Goal: Task Accomplishment & Management: Manage account settings

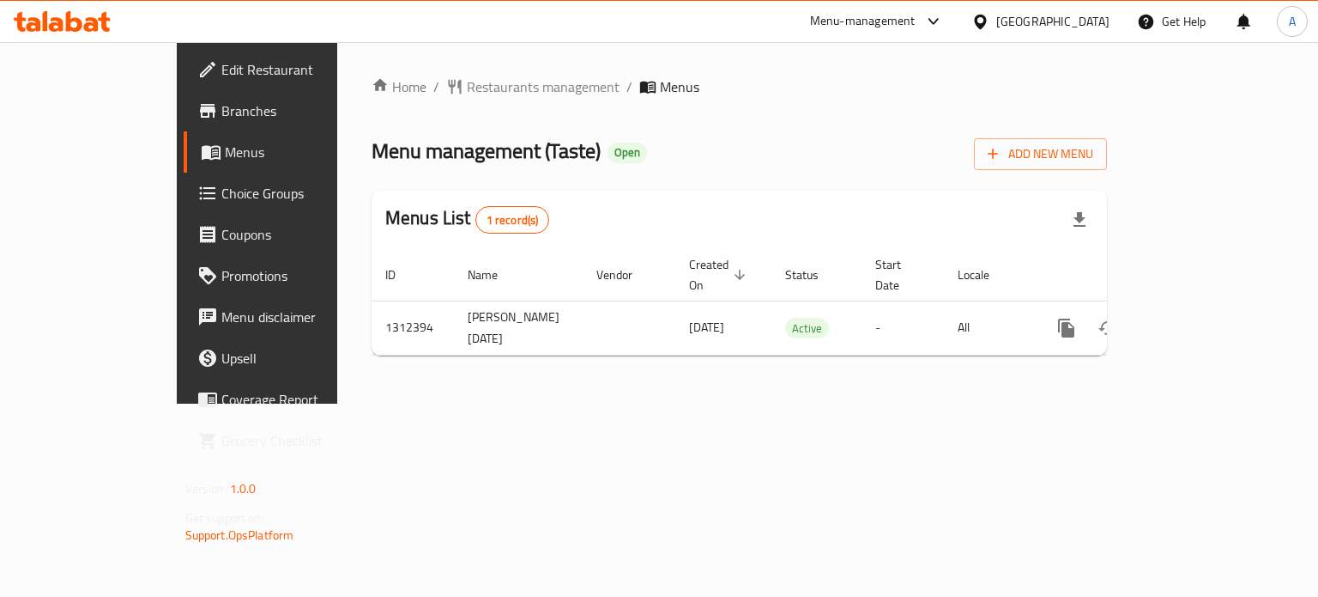
click at [75, 25] on icon at bounding box center [62, 21] width 97 height 21
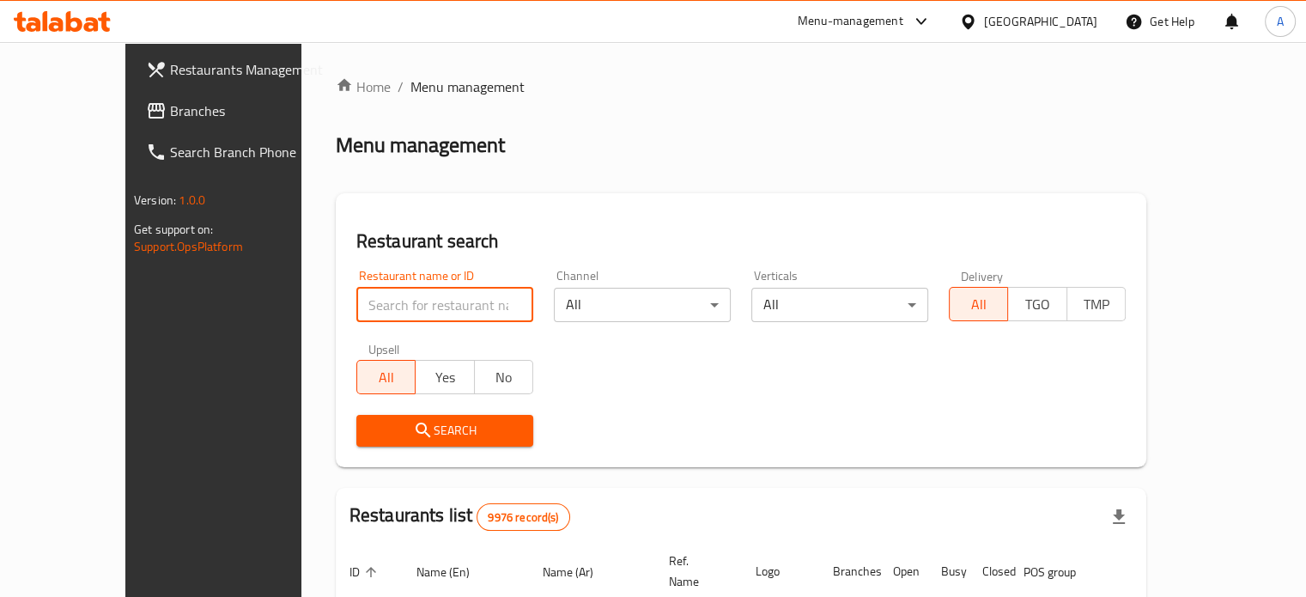
paste input "706192"
type input "706192"
click at [415, 435] on span "Search" at bounding box center [444, 430] width 149 height 21
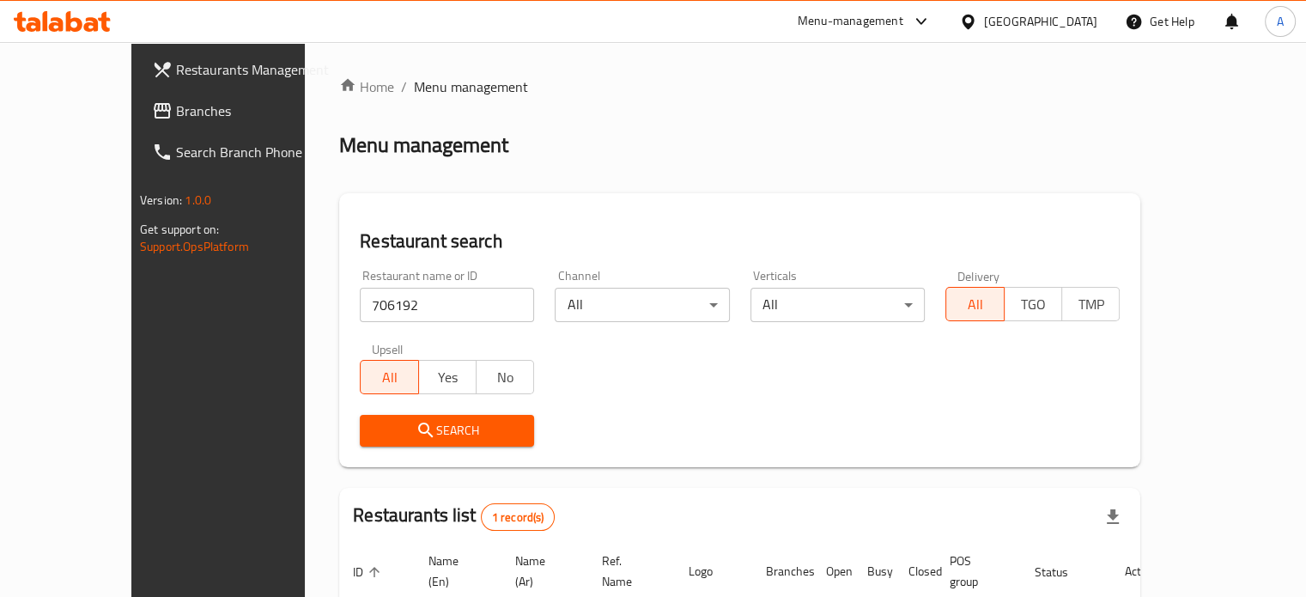
scroll to position [134, 0]
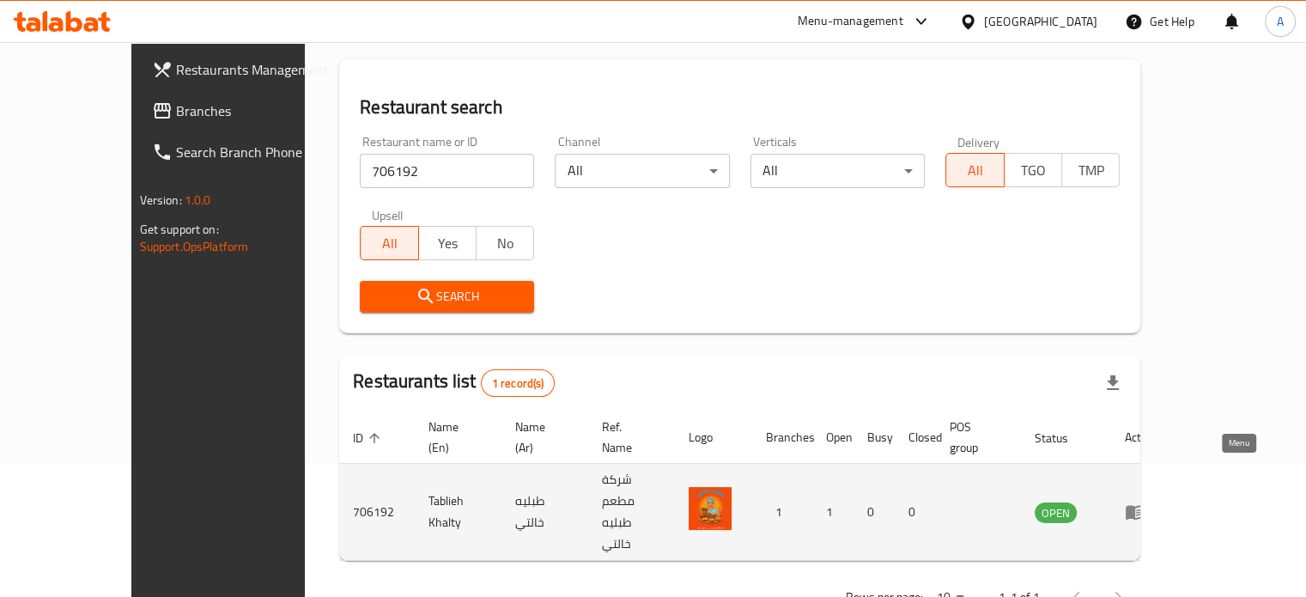
click at [1145, 501] on icon "enhanced table" at bounding box center [1134, 511] width 21 height 21
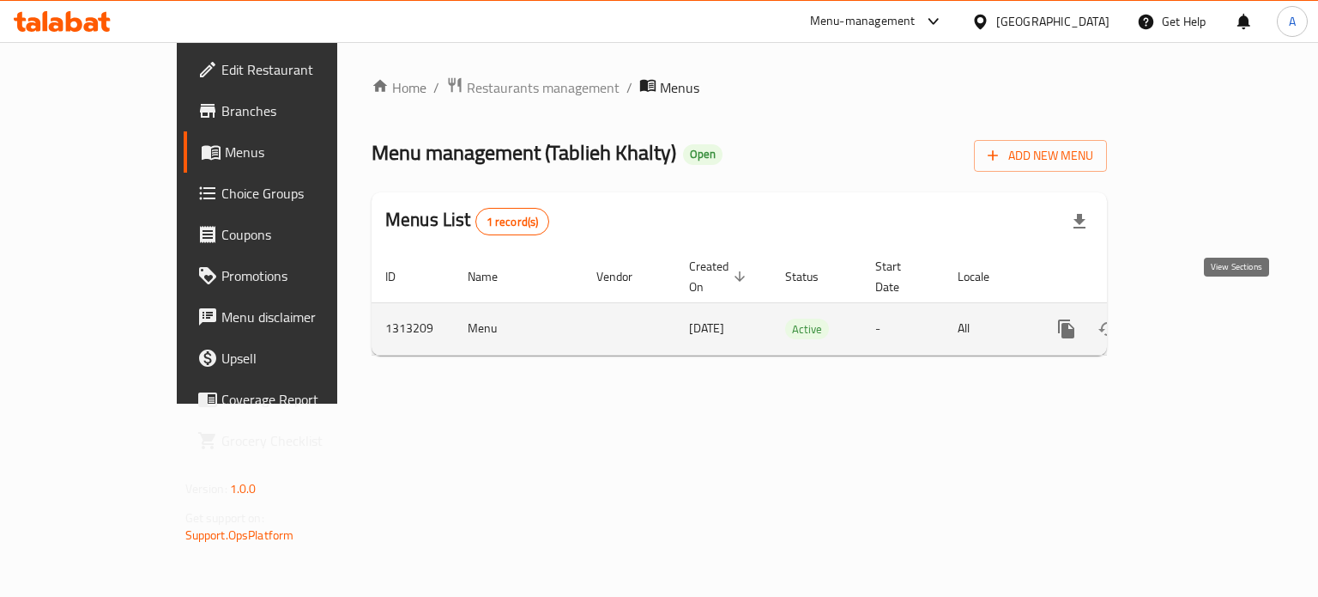
click at [1211, 308] on link "enhanced table" at bounding box center [1190, 328] width 41 height 41
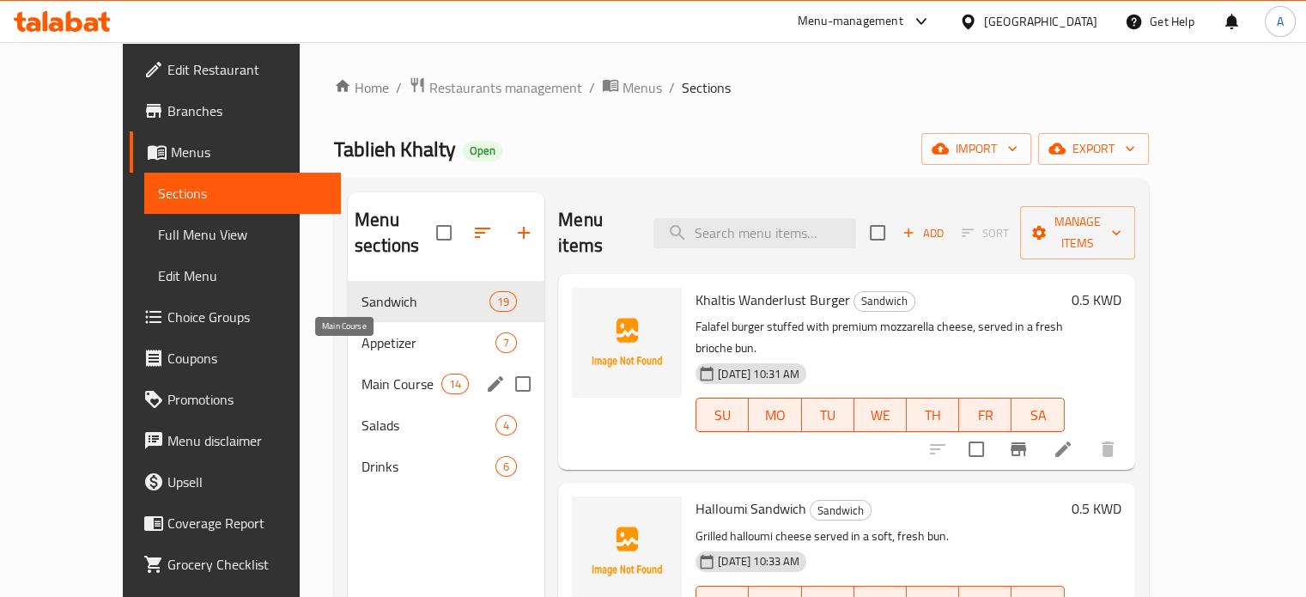
click at [361, 373] on span "Main Course" at bounding box center [401, 383] width 80 height 21
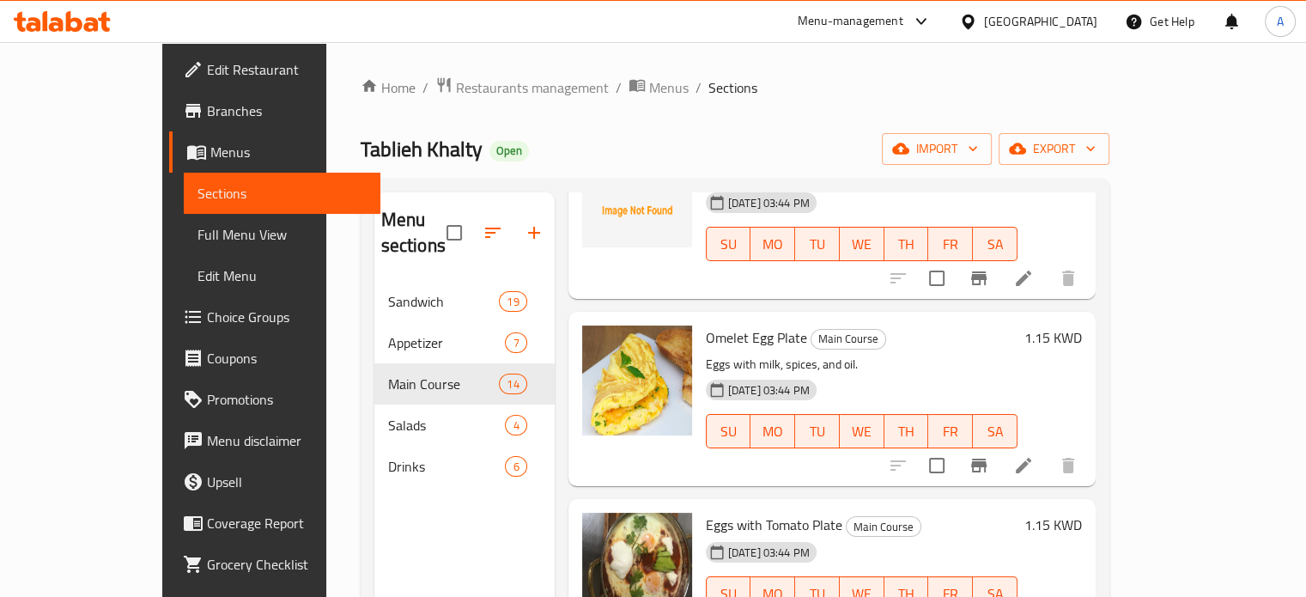
scroll to position [773, 0]
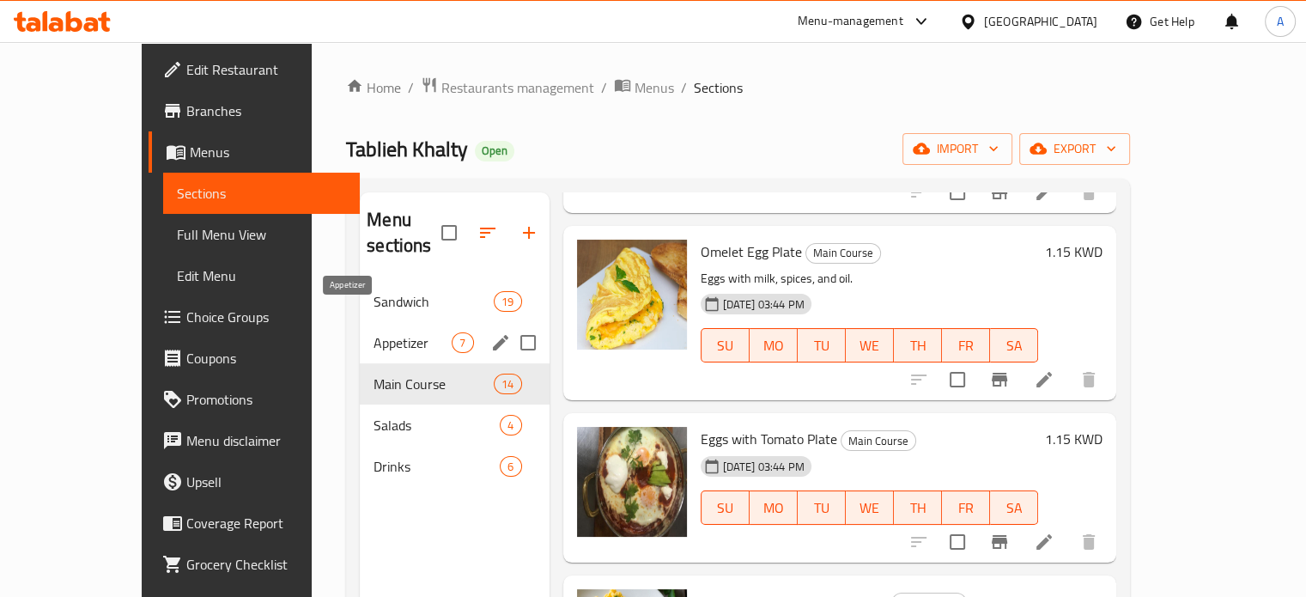
click at [373, 332] on span "Appetizer" at bounding box center [412, 342] width 78 height 21
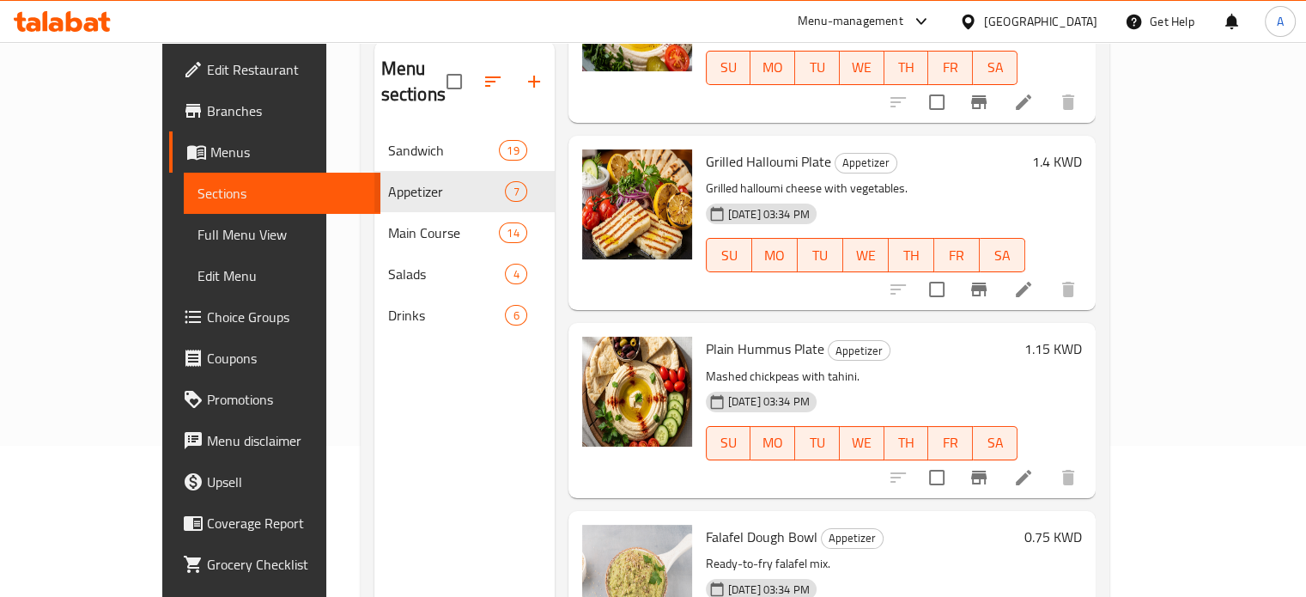
scroll to position [69, 0]
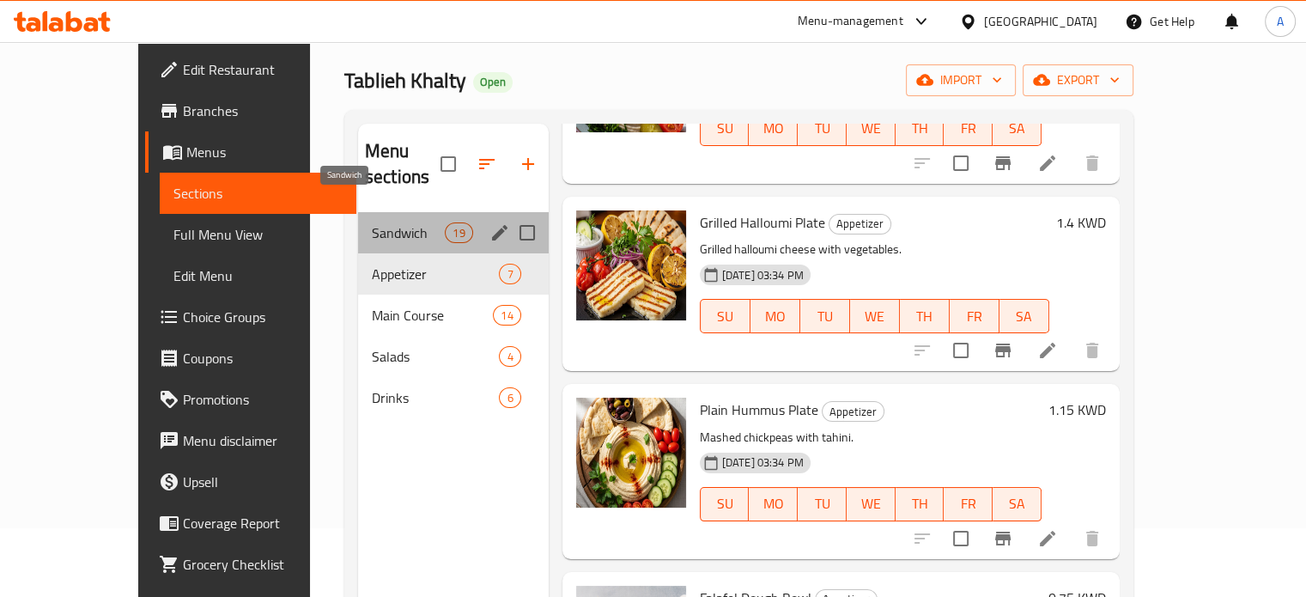
click at [372, 222] on span "Sandwich" at bounding box center [408, 232] width 73 height 21
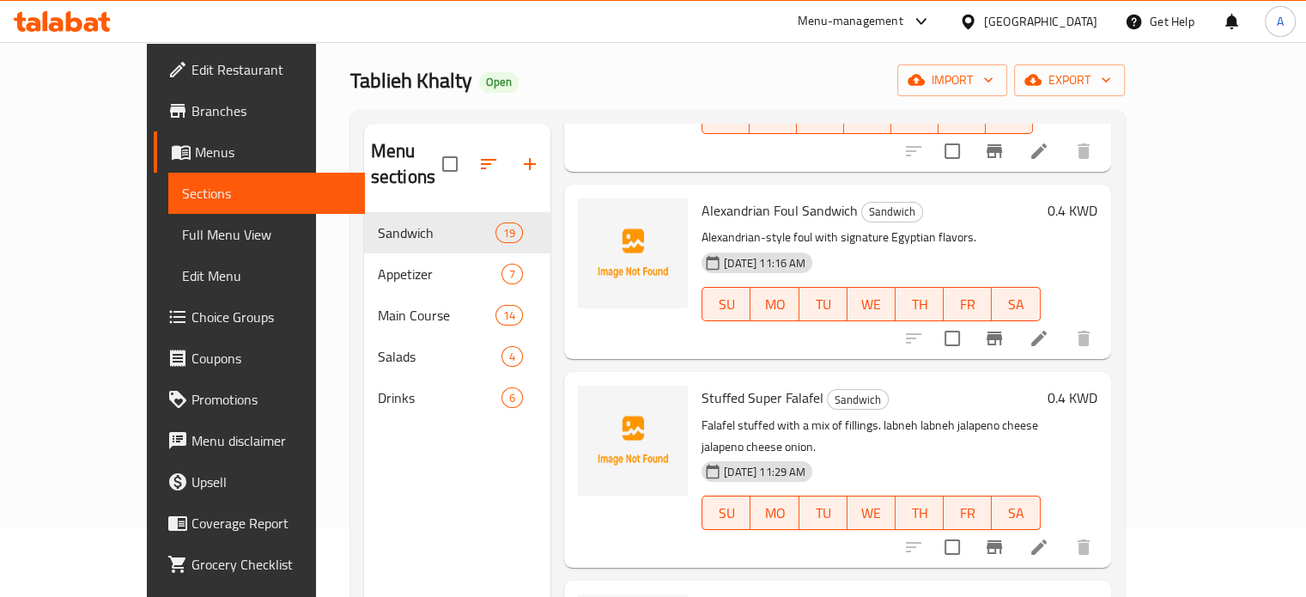
scroll to position [2390, 0]
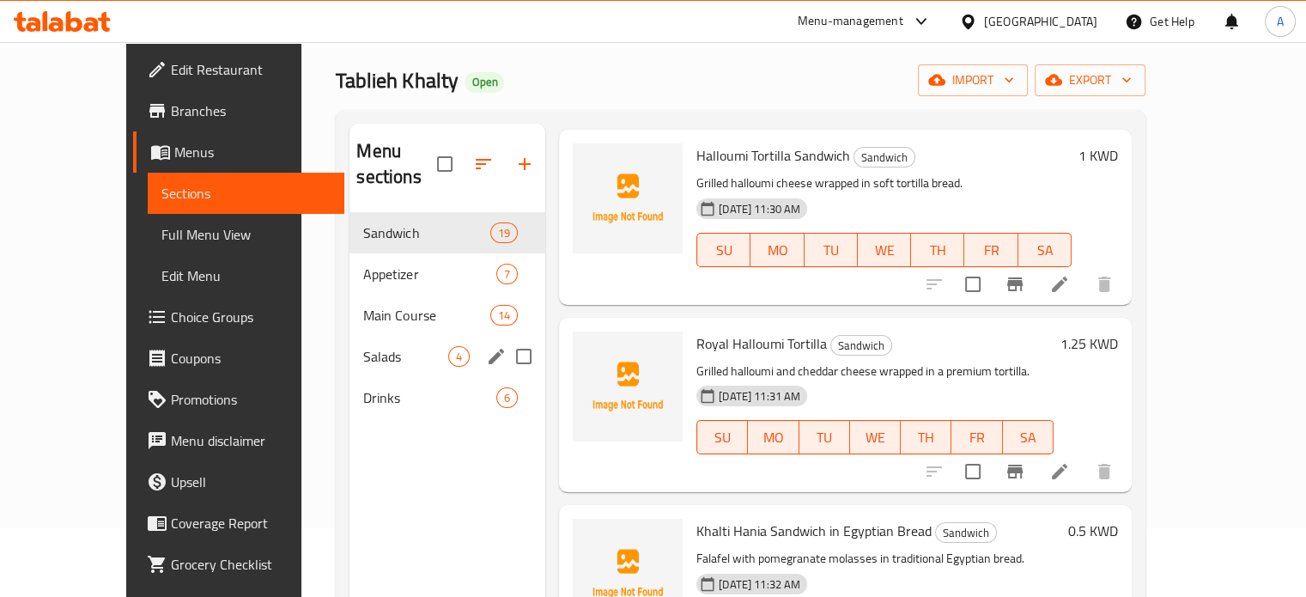
click at [363, 346] on span "Salads" at bounding box center [405, 356] width 85 height 21
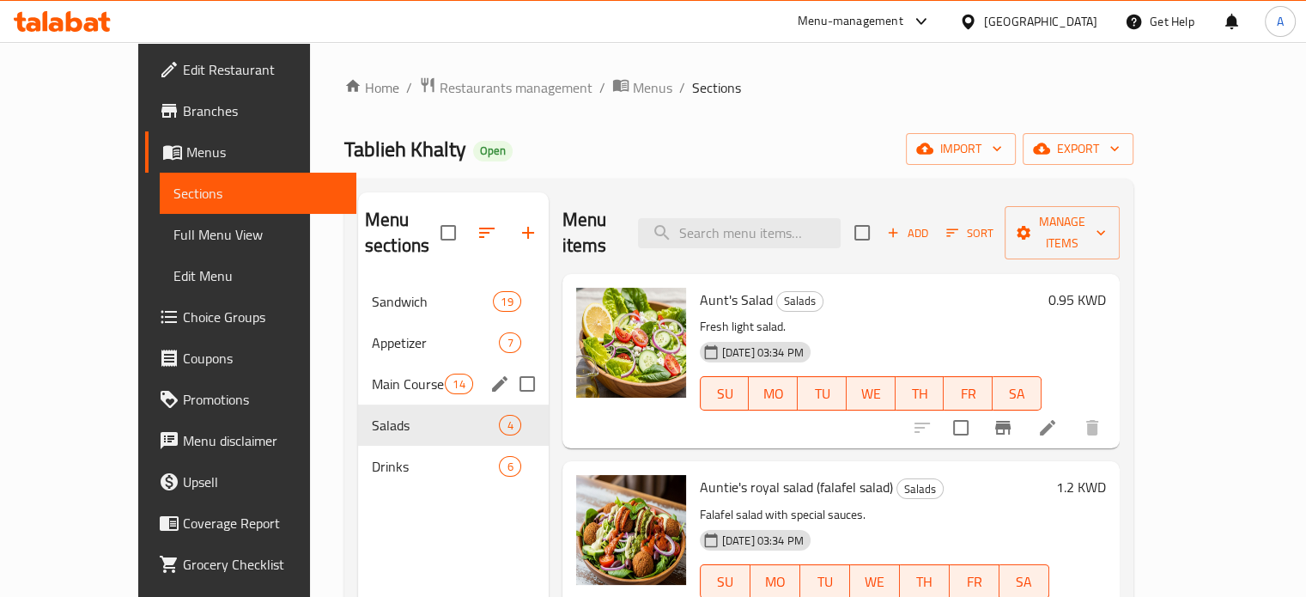
click at [372, 373] on span "Main Course" at bounding box center [408, 383] width 73 height 21
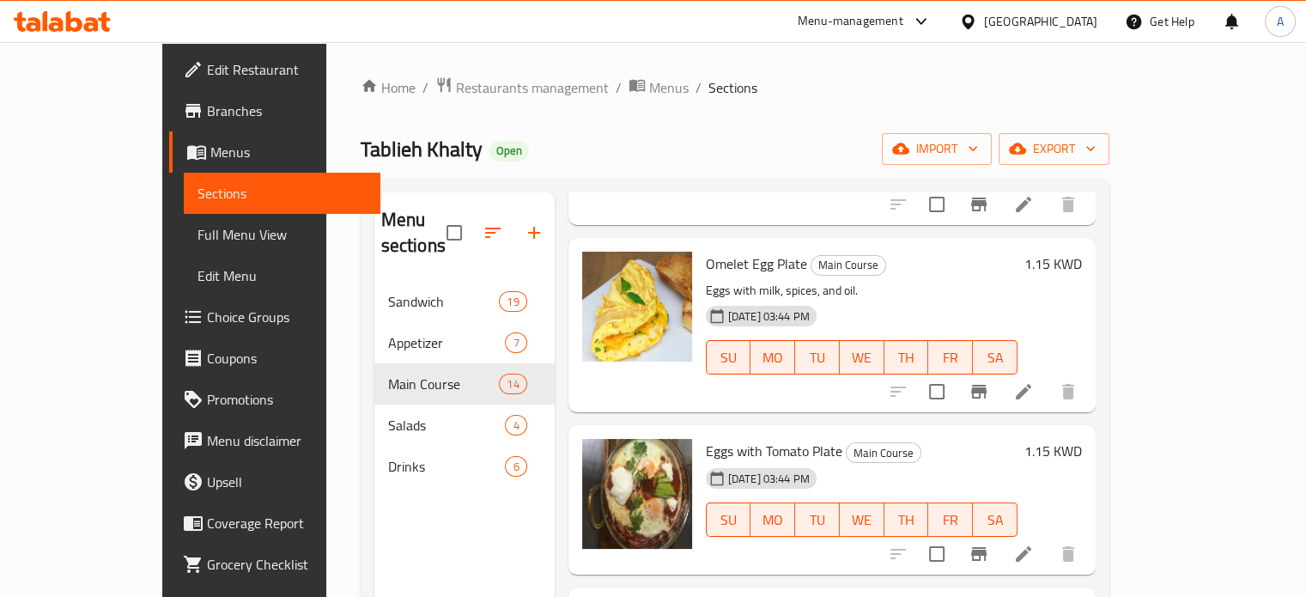
scroll to position [773, 0]
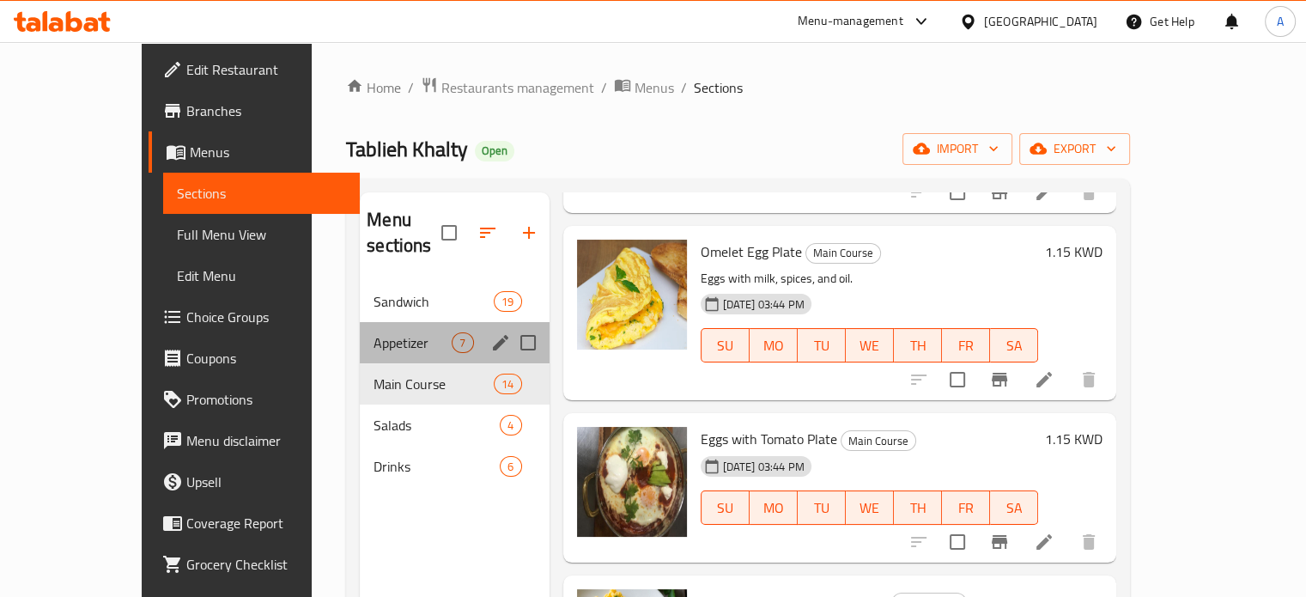
click at [360, 328] on div "Appetizer 7" at bounding box center [454, 342] width 189 height 41
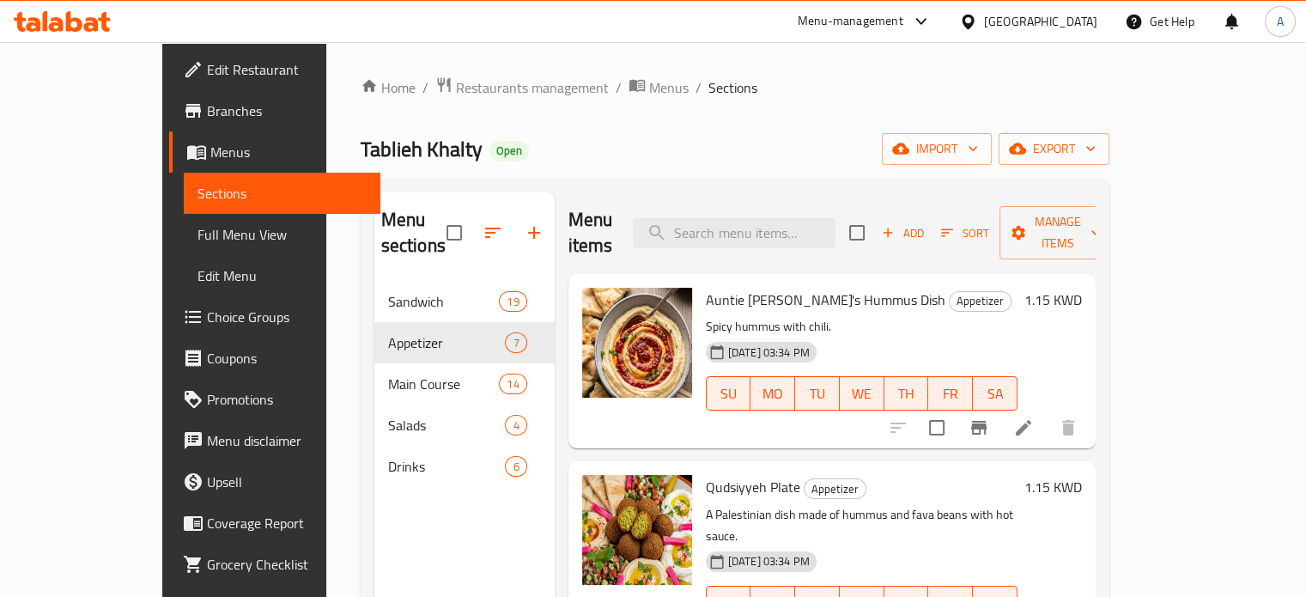
click at [85, 24] on icon at bounding box center [91, 24] width 15 height 15
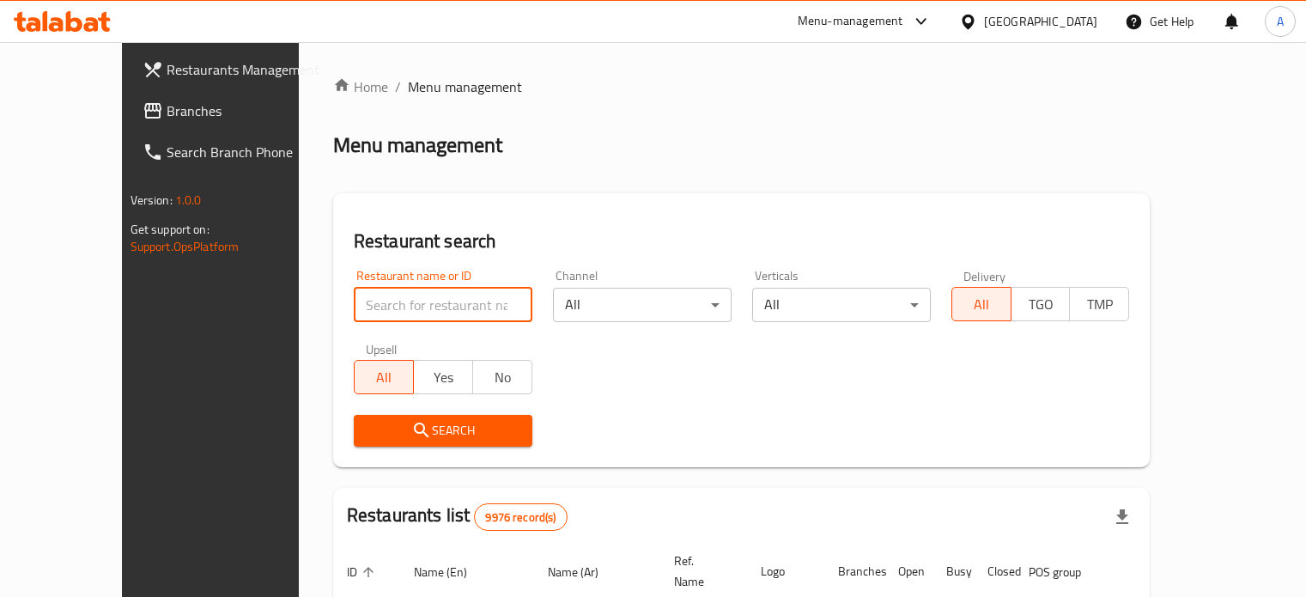
click at [369, 306] on input "search" at bounding box center [443, 305] width 179 height 34
type input "fresh burger"
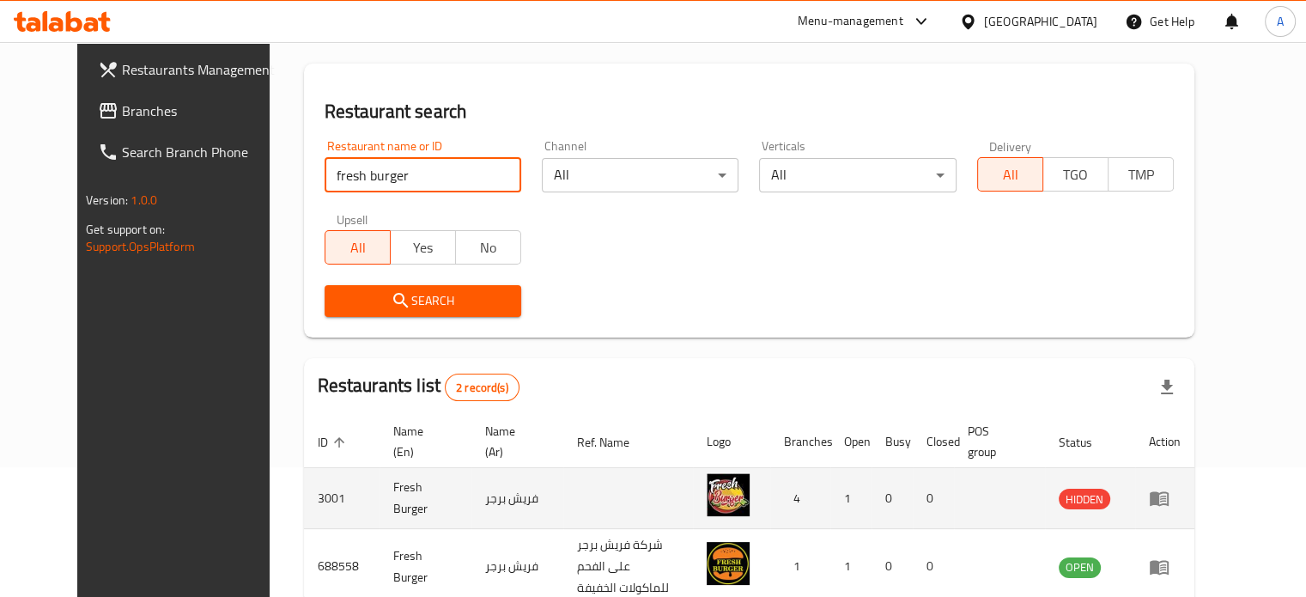
scroll to position [214, 0]
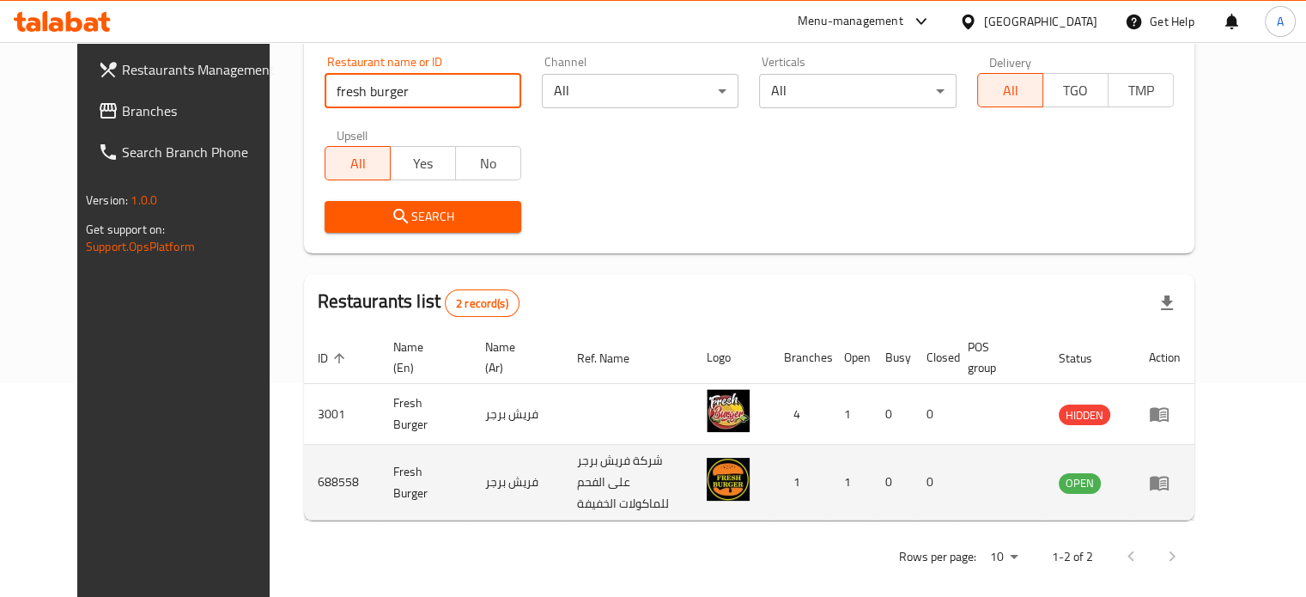
click at [1194, 484] on td "enhanced table" at bounding box center [1164, 483] width 59 height 76
click at [1168, 480] on icon "enhanced table" at bounding box center [1158, 483] width 19 height 15
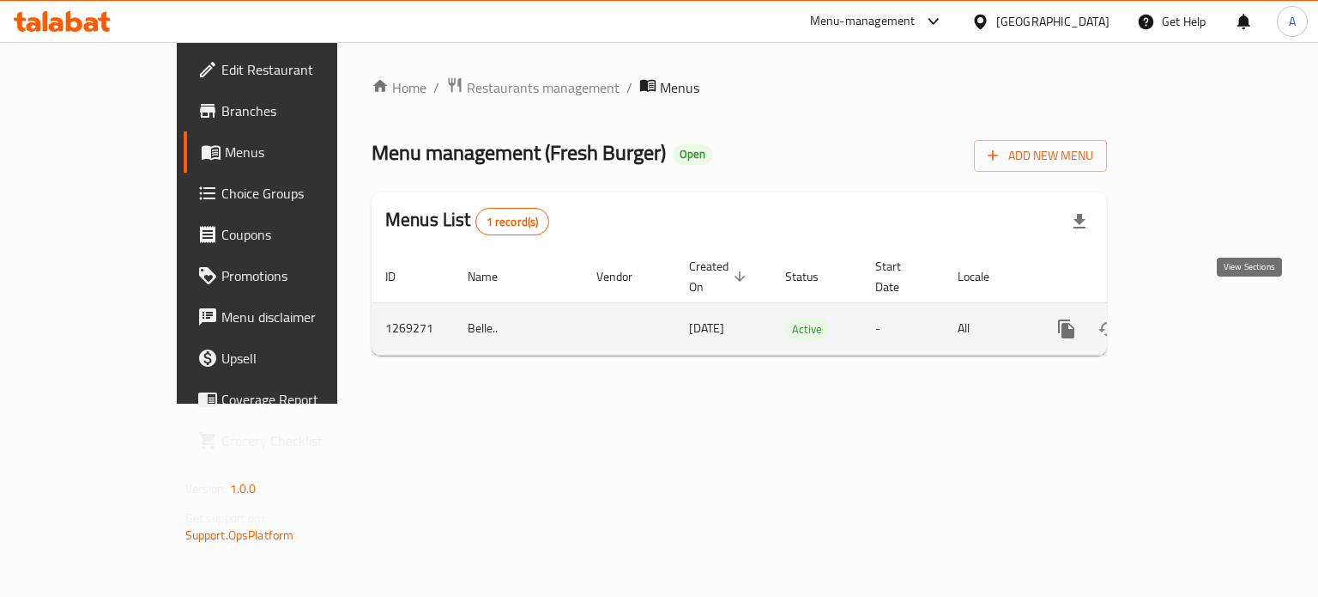
click at [1201, 318] on icon "enhanced table" at bounding box center [1190, 328] width 21 height 21
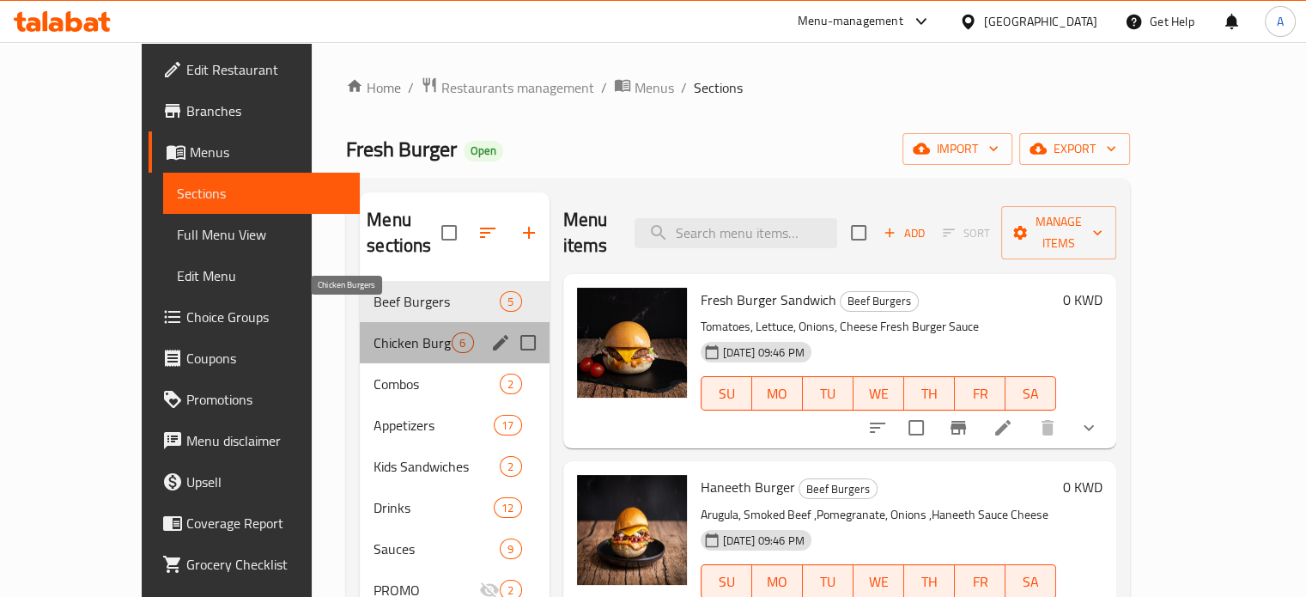
click at [373, 332] on span "Chicken Burgers" at bounding box center [412, 342] width 78 height 21
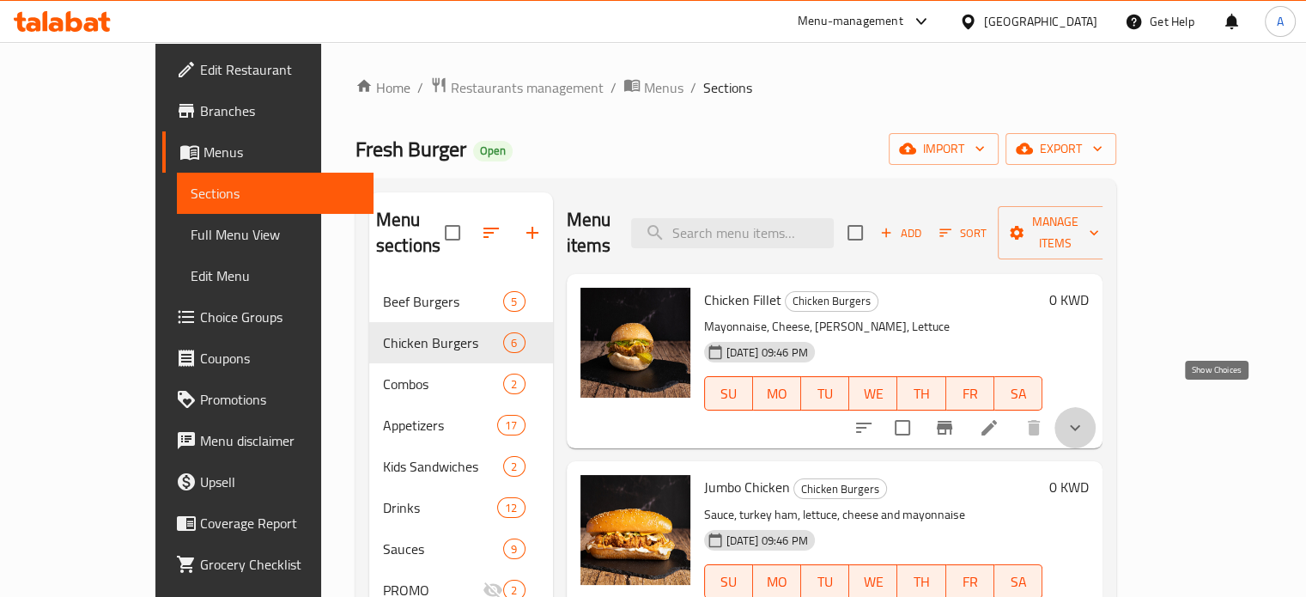
click at [1085, 417] on icon "show more" at bounding box center [1074, 427] width 21 height 21
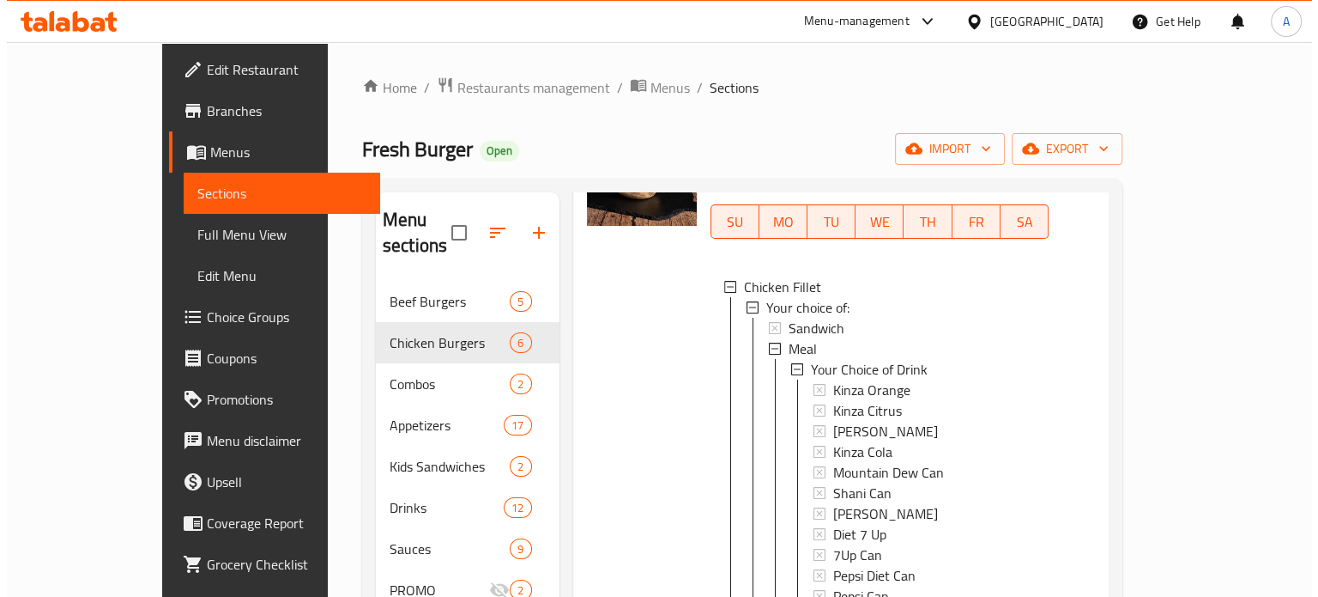
scroll to position [343, 0]
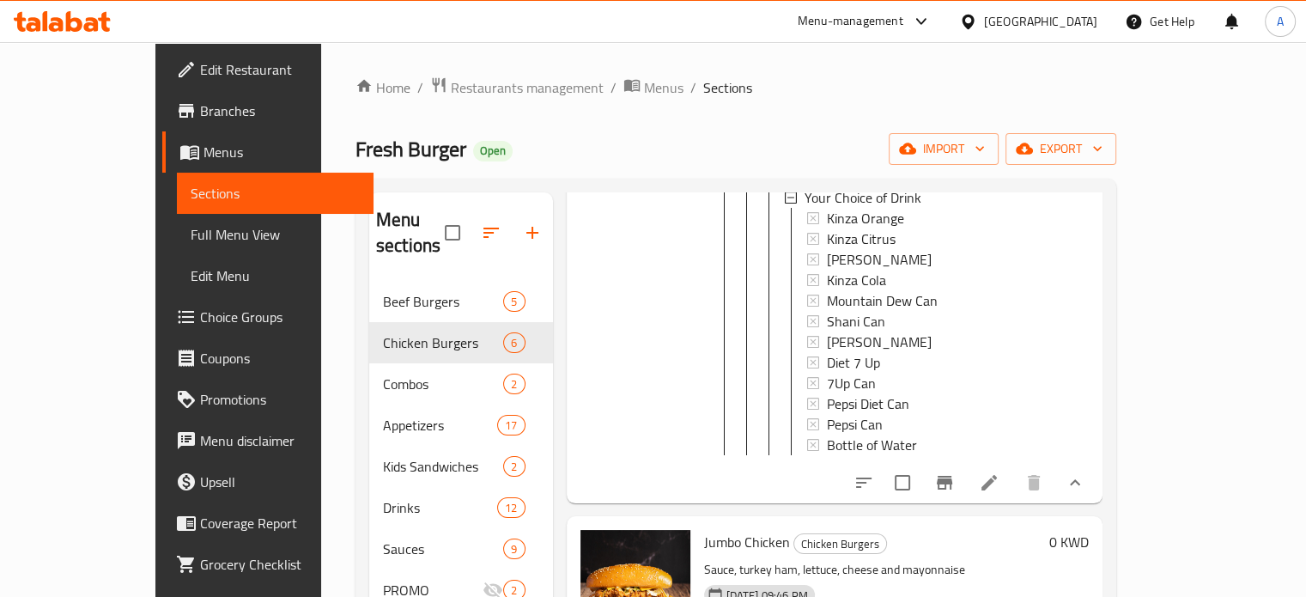
drag, startPoint x: 1085, startPoint y: 469, endPoint x: 1205, endPoint y: 300, distance: 207.5
click at [1088, 300] on div "0 KWD" at bounding box center [1065, 216] width 46 height 545
click at [952, 476] on icon "Branch-specific-item" at bounding box center [943, 483] width 15 height 14
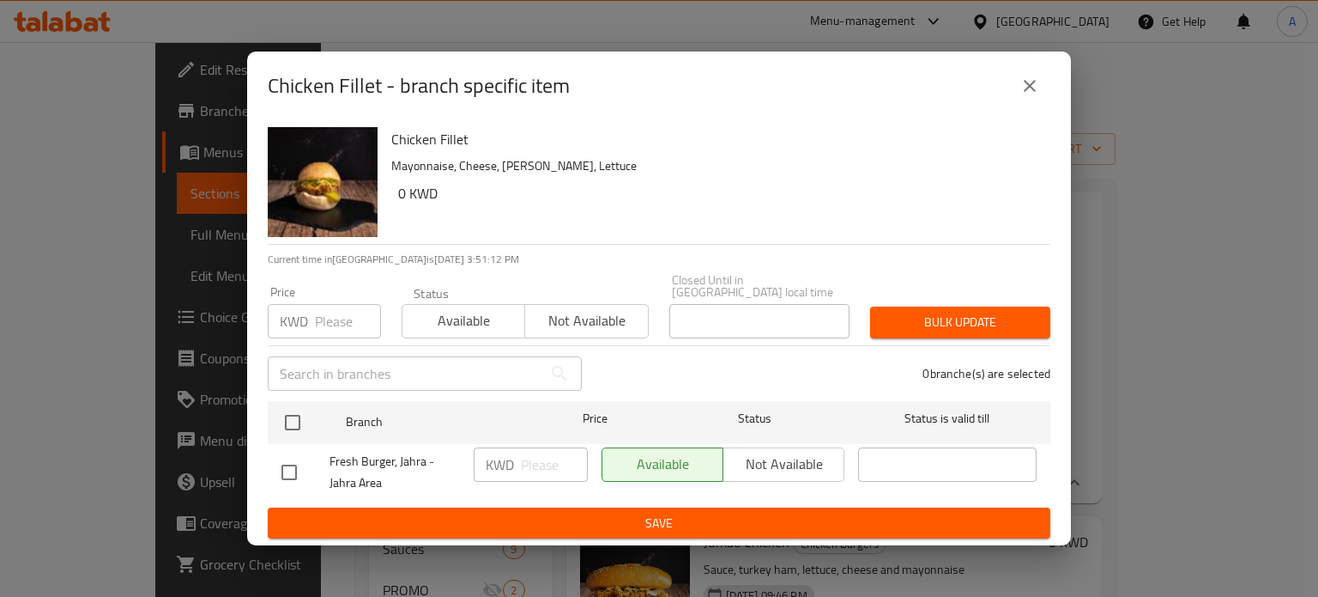
click at [1030, 90] on icon "close" at bounding box center [1030, 86] width 12 height 12
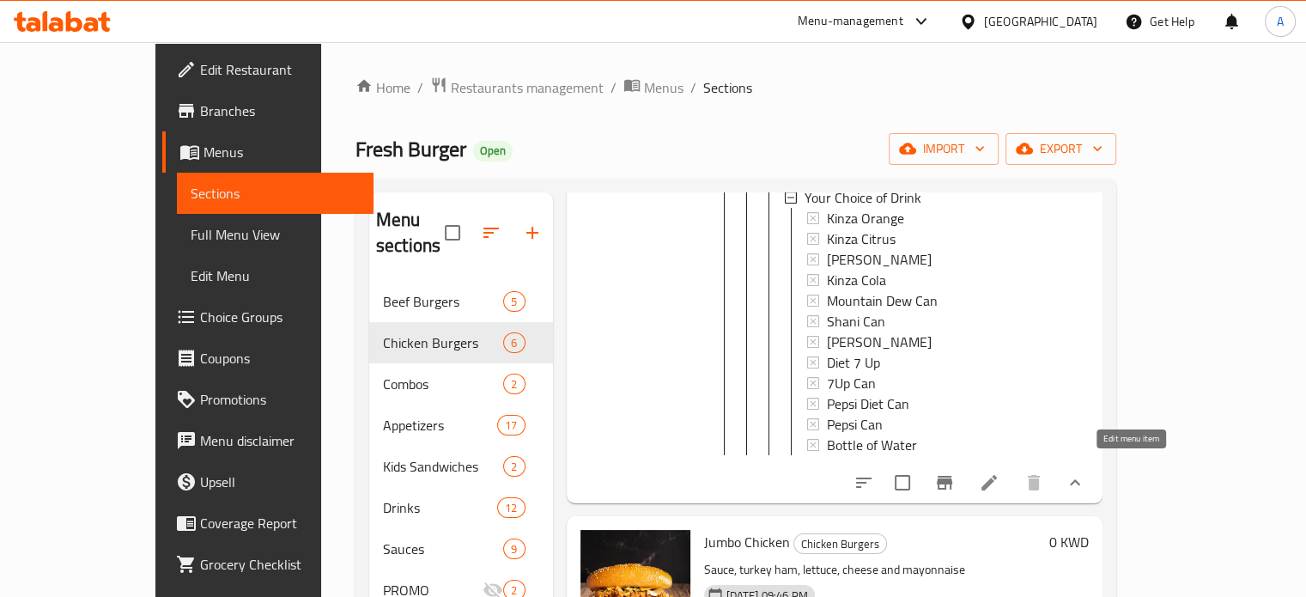
click at [999, 477] on icon at bounding box center [989, 482] width 21 height 21
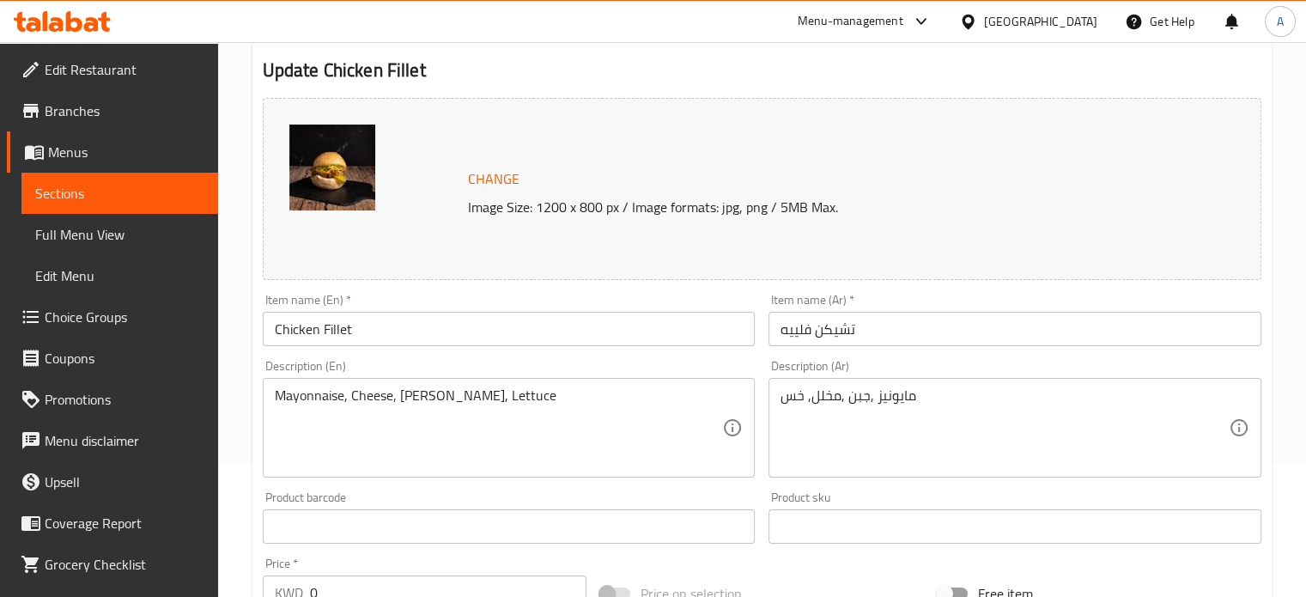
scroll to position [62, 0]
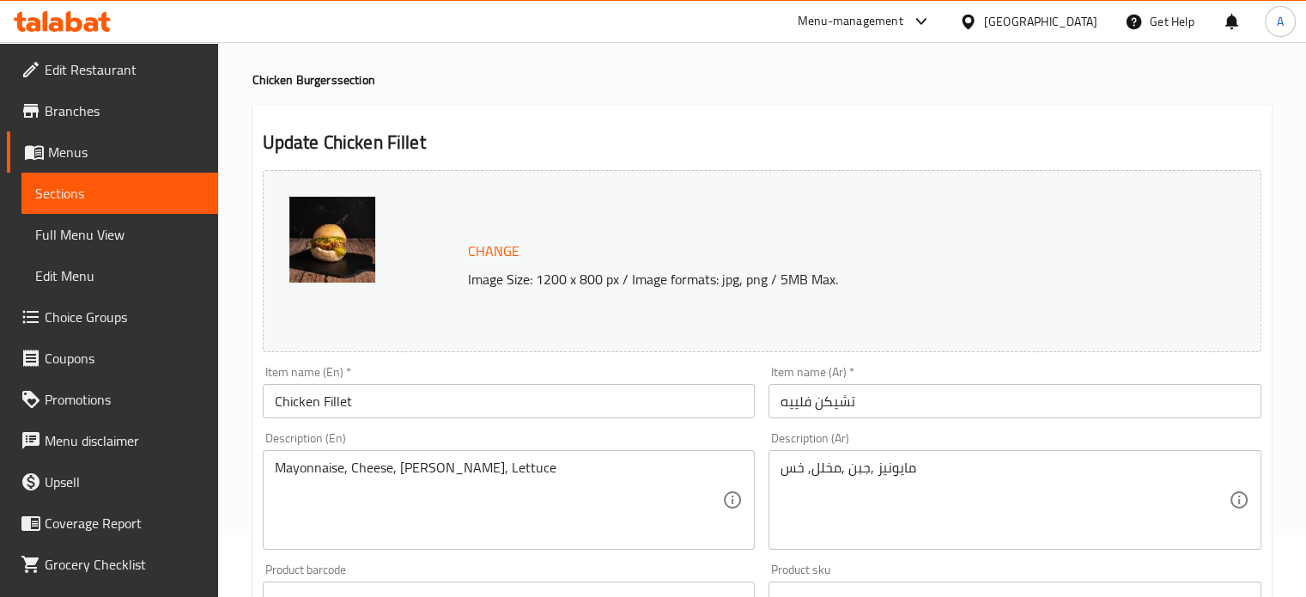
click at [126, 195] on span "Sections" at bounding box center [119, 193] width 169 height 21
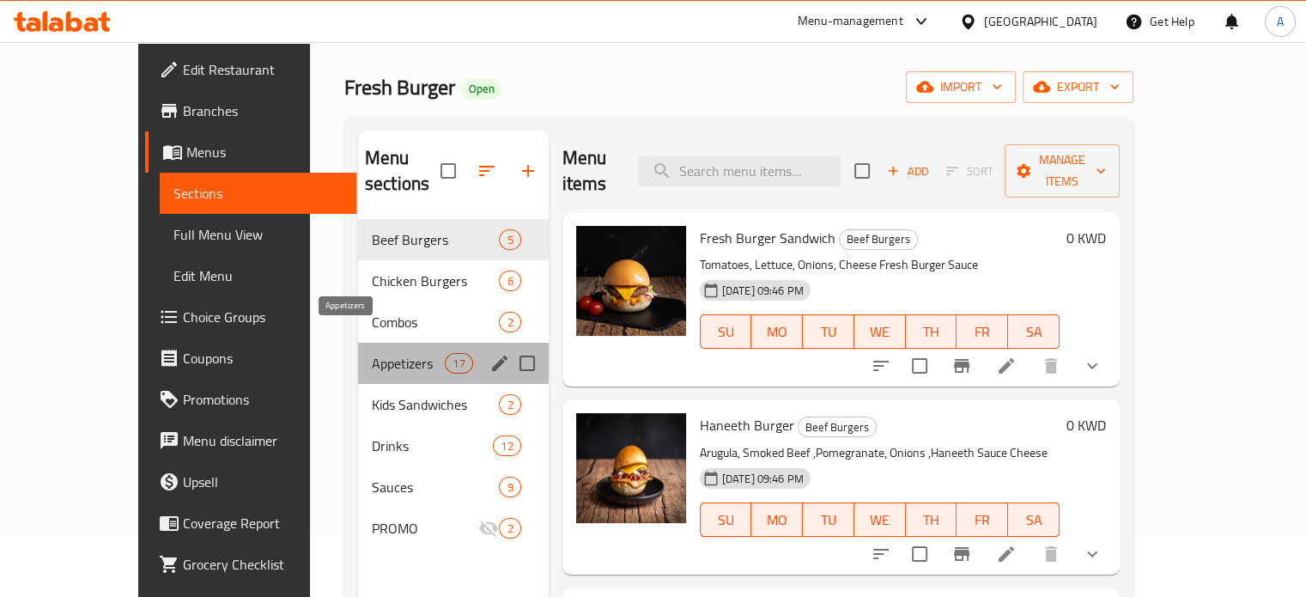
click at [372, 353] on span "Appetizers" at bounding box center [408, 363] width 73 height 21
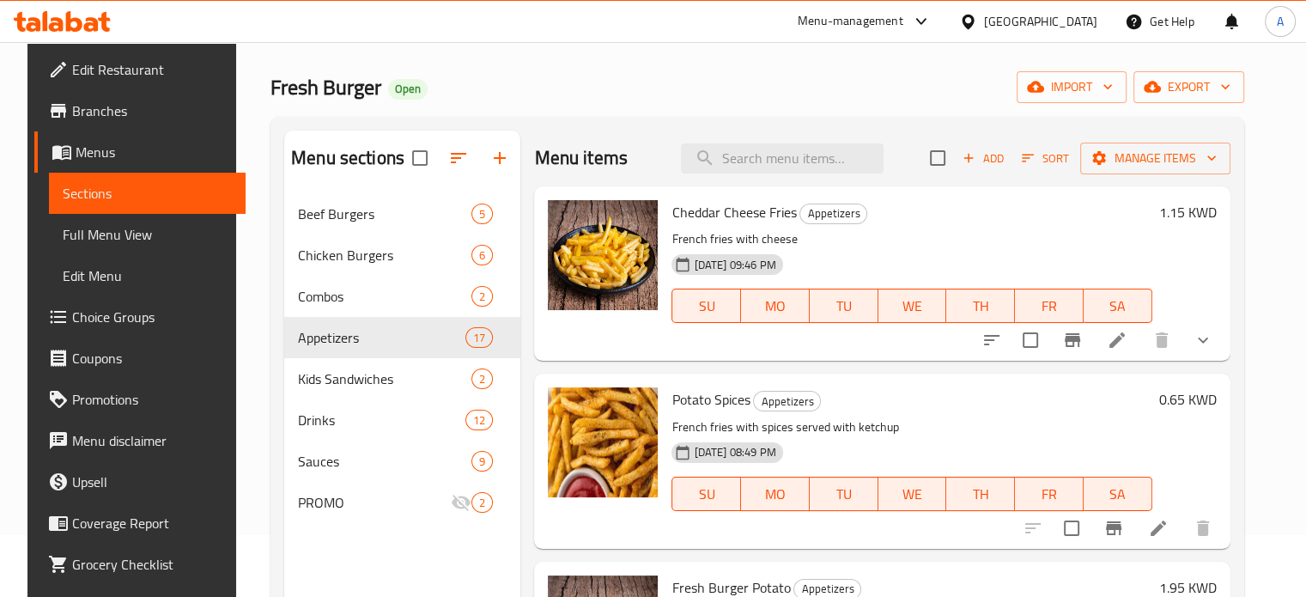
click at [73, 24] on icon at bounding box center [62, 21] width 97 height 21
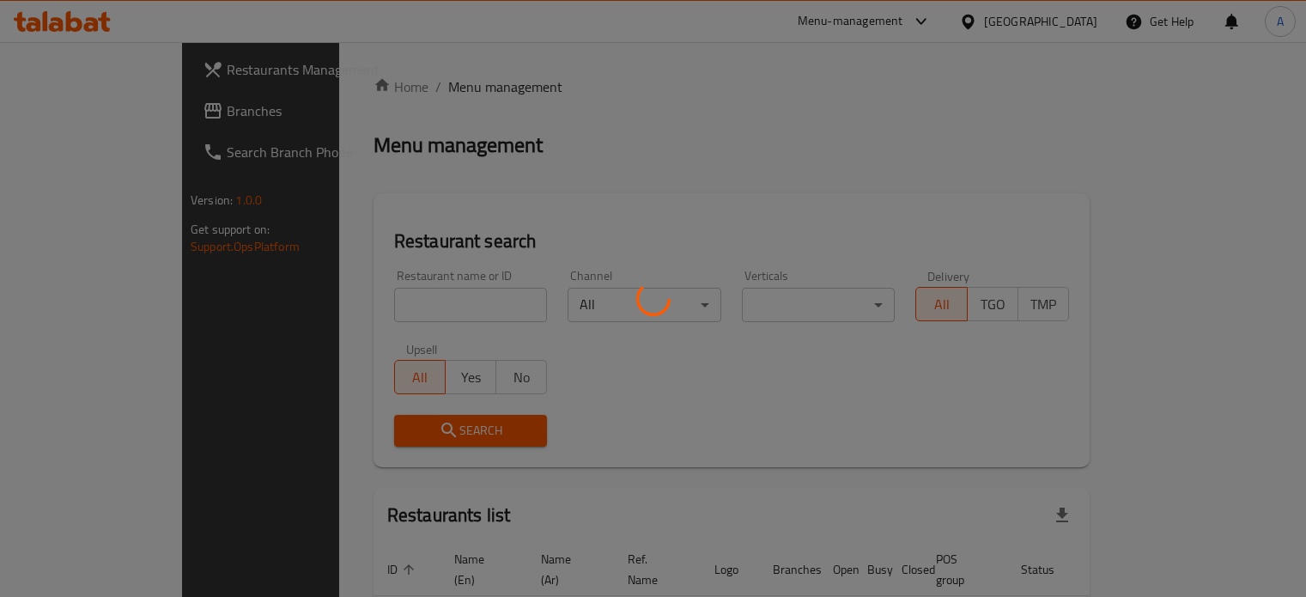
scroll to position [62, 0]
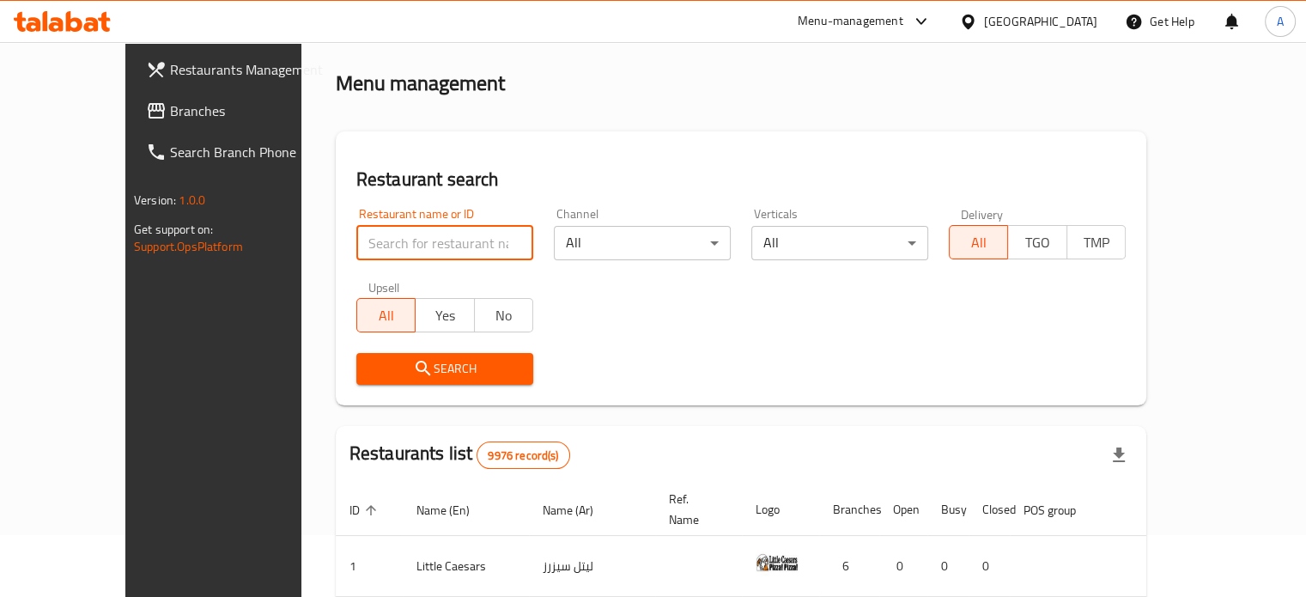
click at [357, 247] on input "search" at bounding box center [444, 243] width 177 height 34
paste input "706192"
type input "706192"
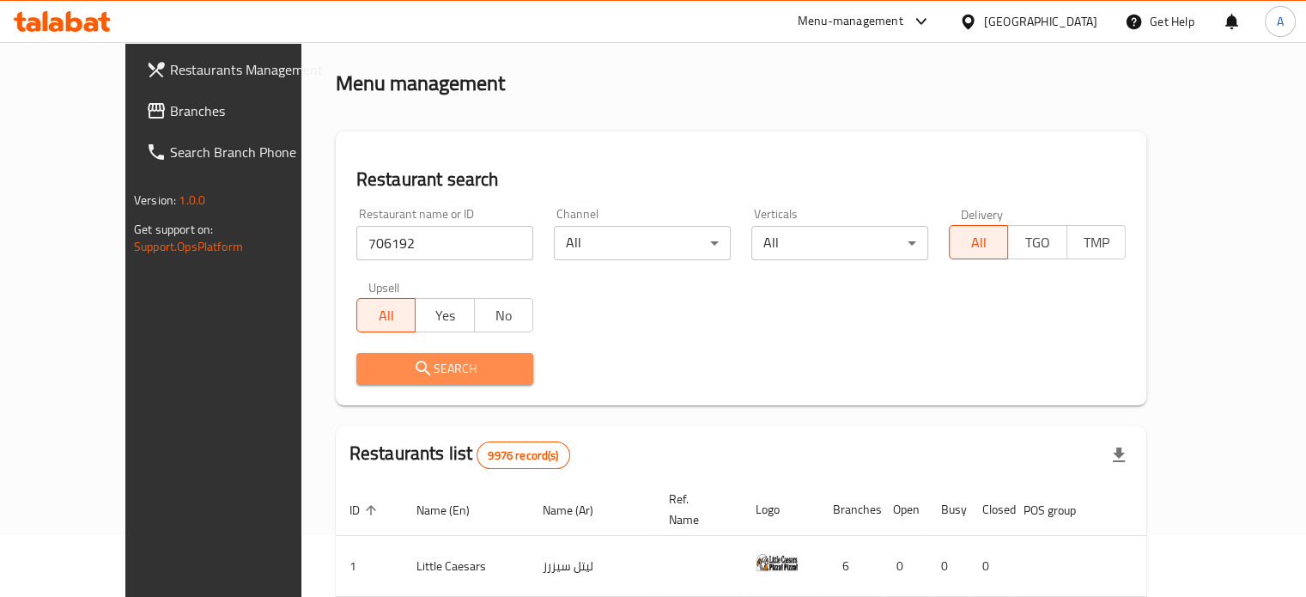
click at [413, 373] on icon "submit" at bounding box center [423, 368] width 21 height 21
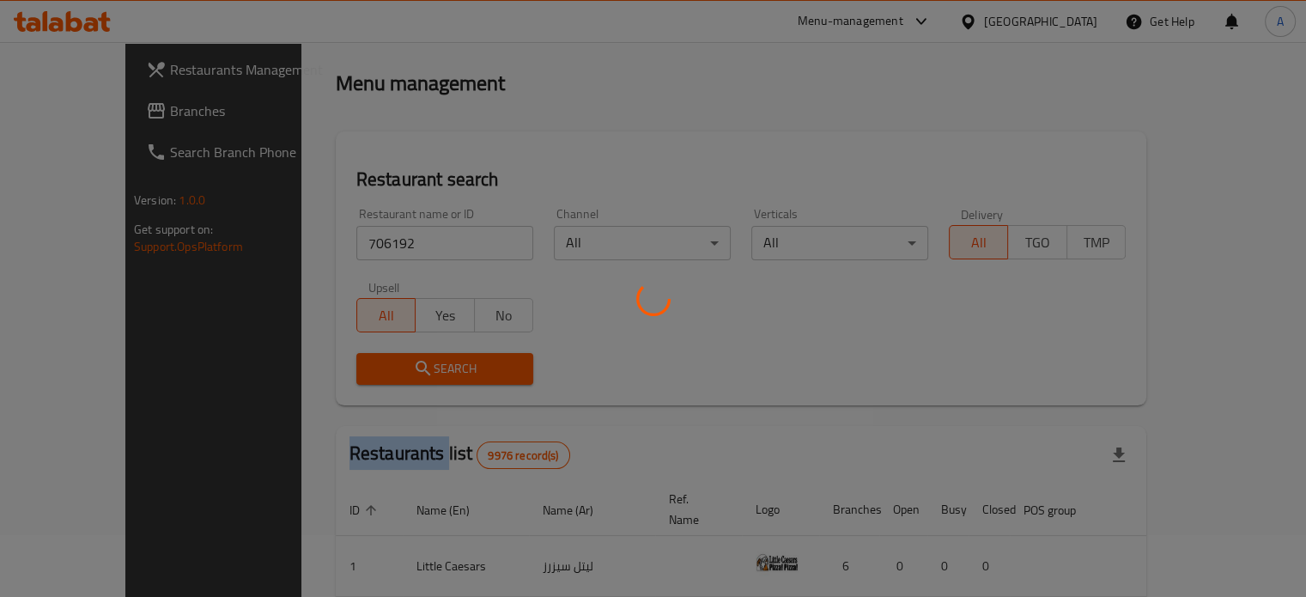
click at [366, 373] on div at bounding box center [653, 298] width 1306 height 597
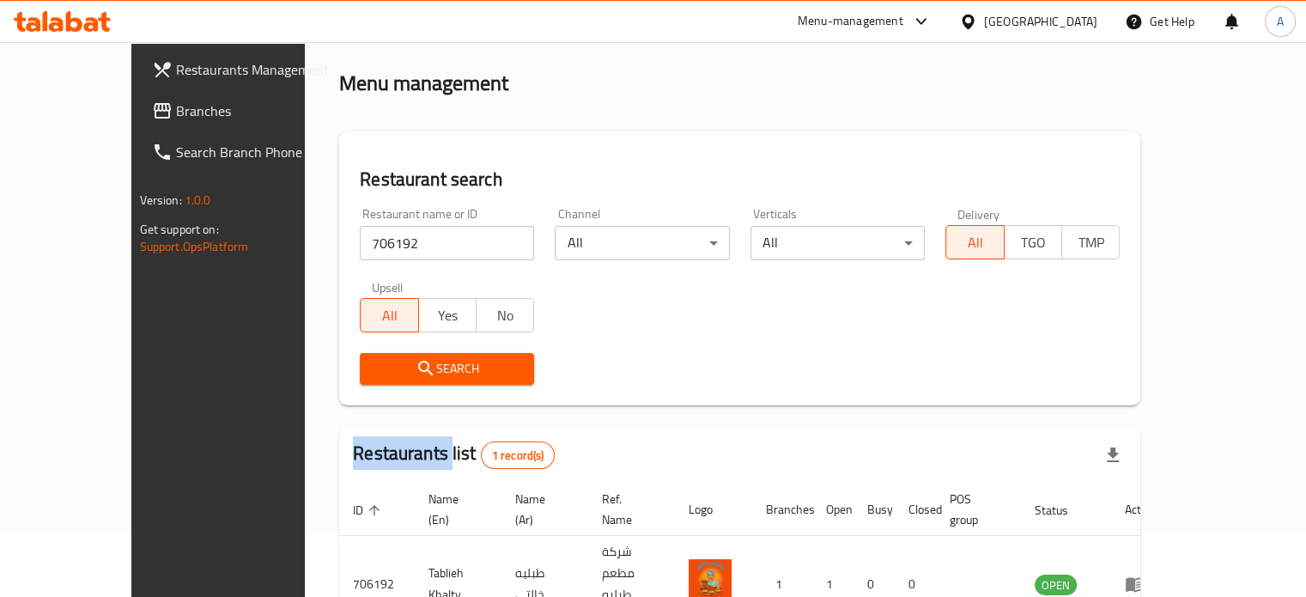
scroll to position [134, 0]
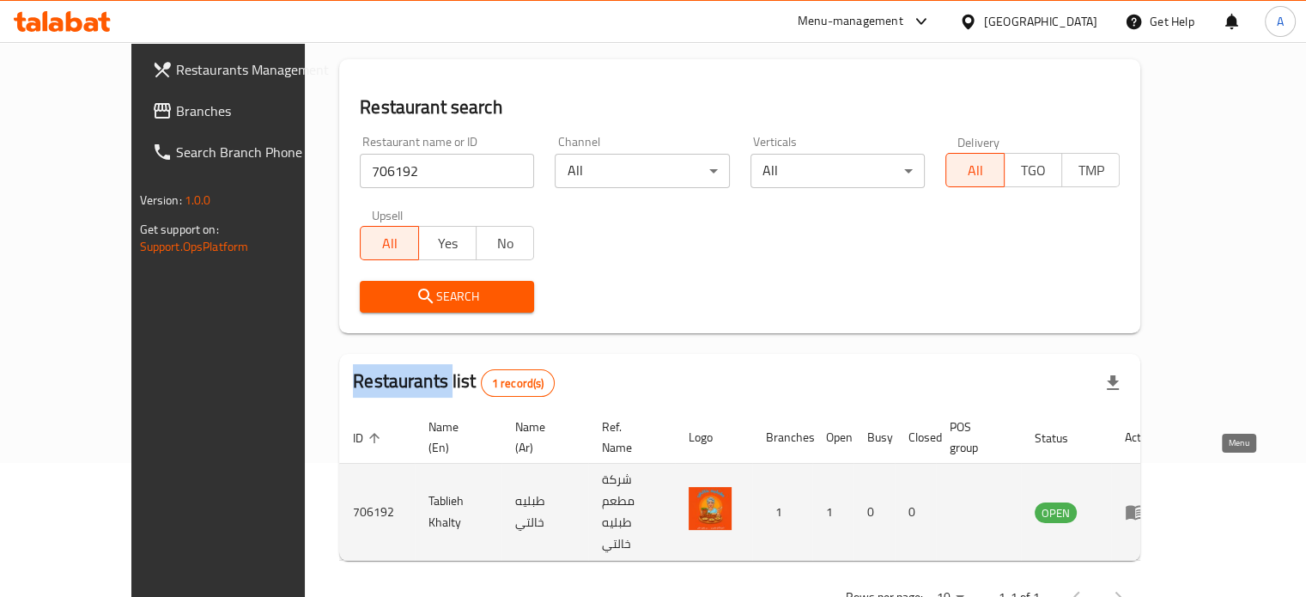
click at [1145, 501] on icon "enhanced table" at bounding box center [1134, 511] width 21 height 21
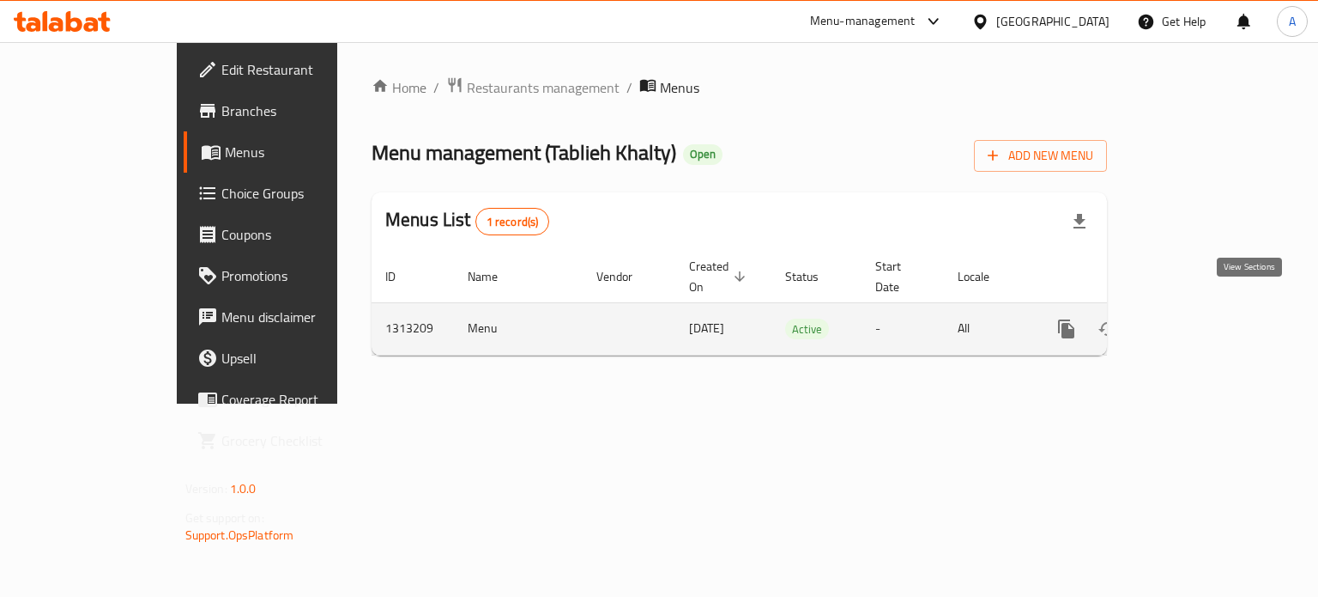
click at [1201, 318] on icon "enhanced table" at bounding box center [1190, 328] width 21 height 21
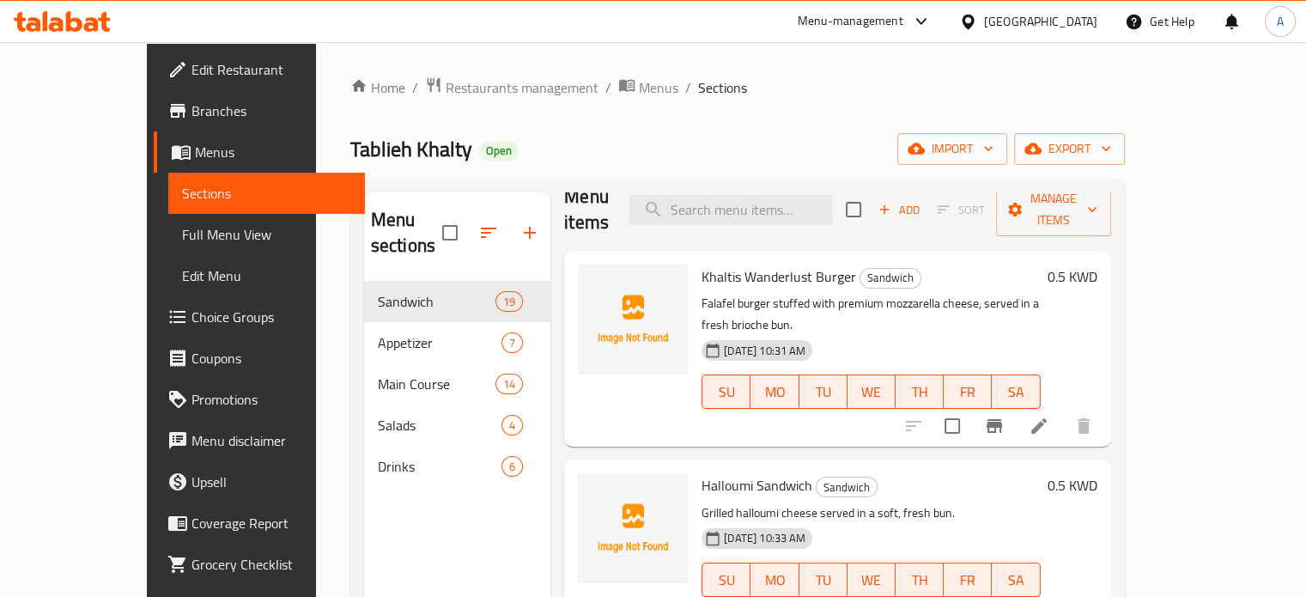
scroll to position [26, 0]
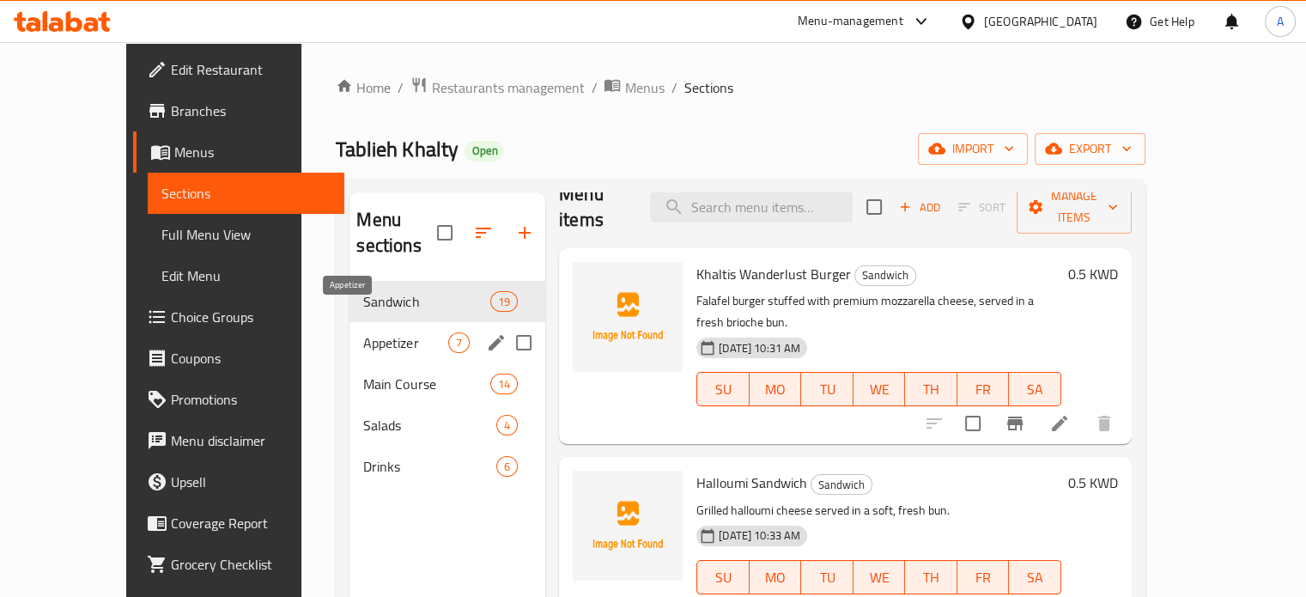
click at [363, 332] on span "Appetizer" at bounding box center [405, 342] width 85 height 21
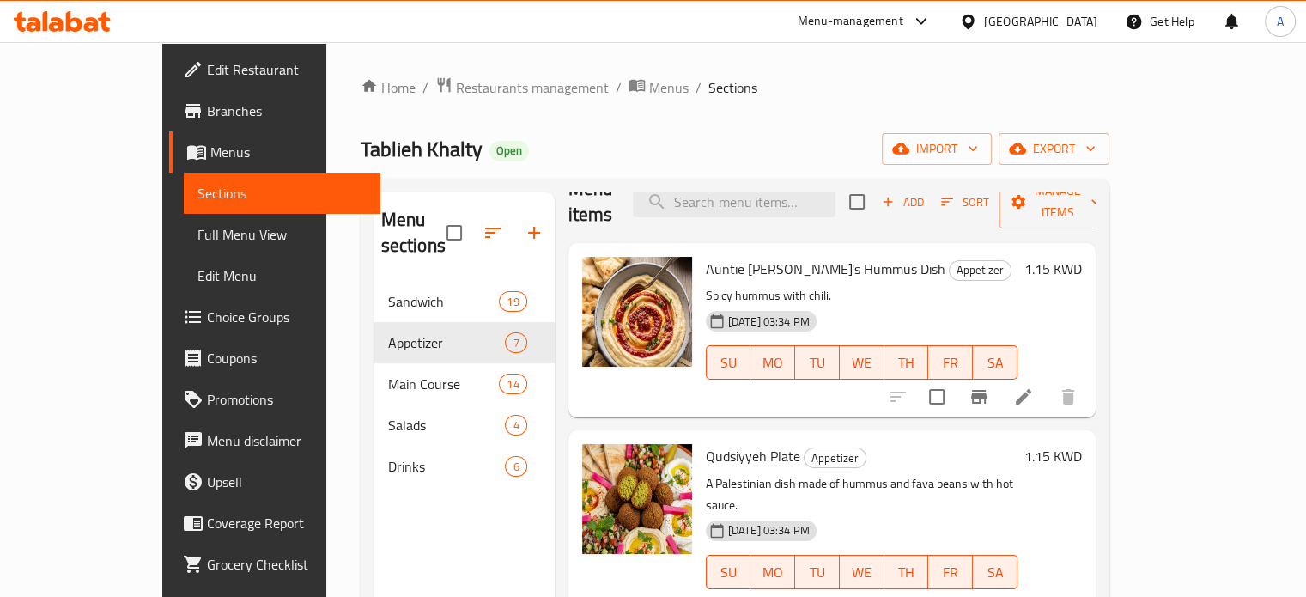
scroll to position [33, 0]
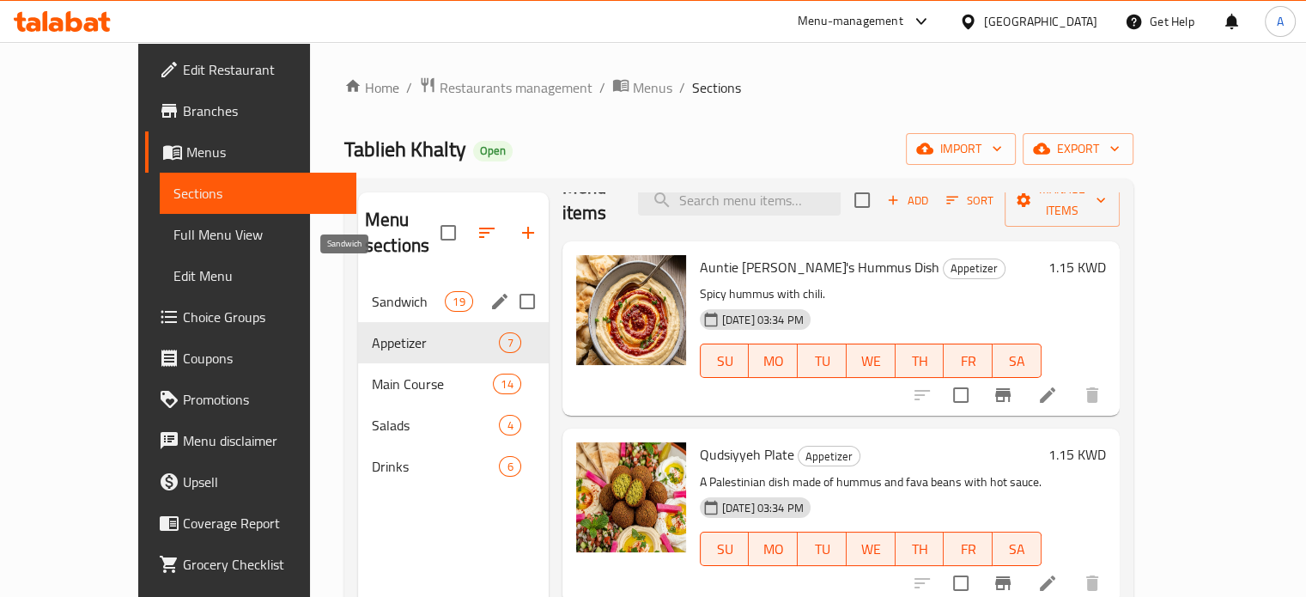
click at [372, 291] on span "Sandwich" at bounding box center [408, 301] width 73 height 21
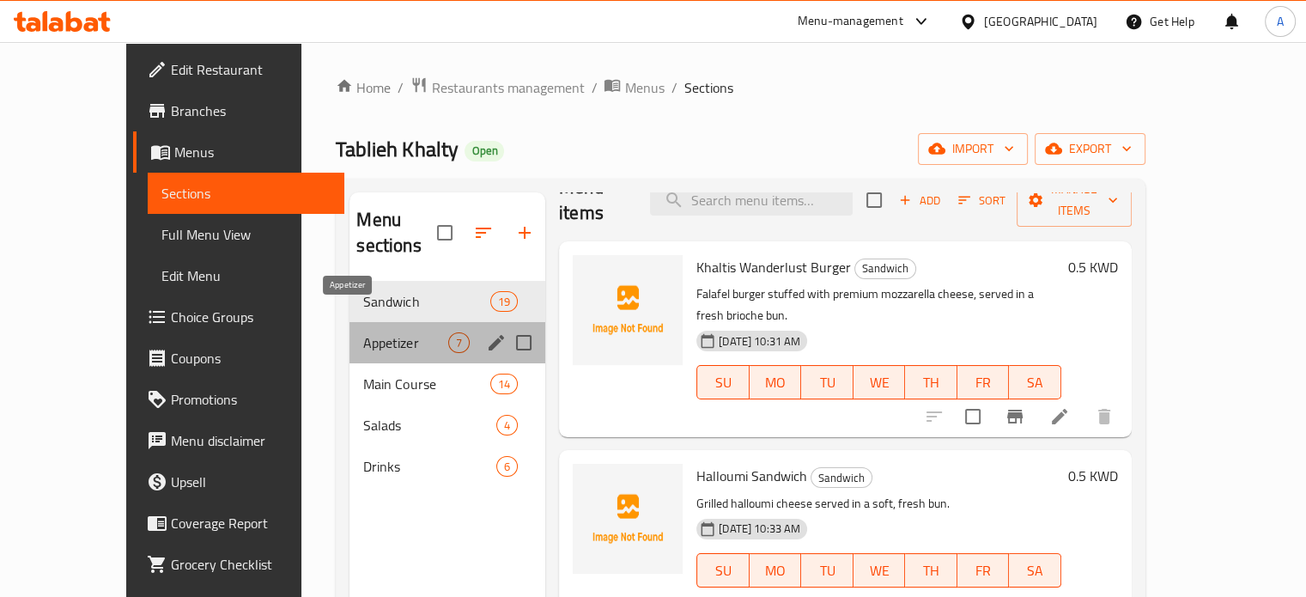
click at [363, 332] on span "Appetizer" at bounding box center [405, 342] width 85 height 21
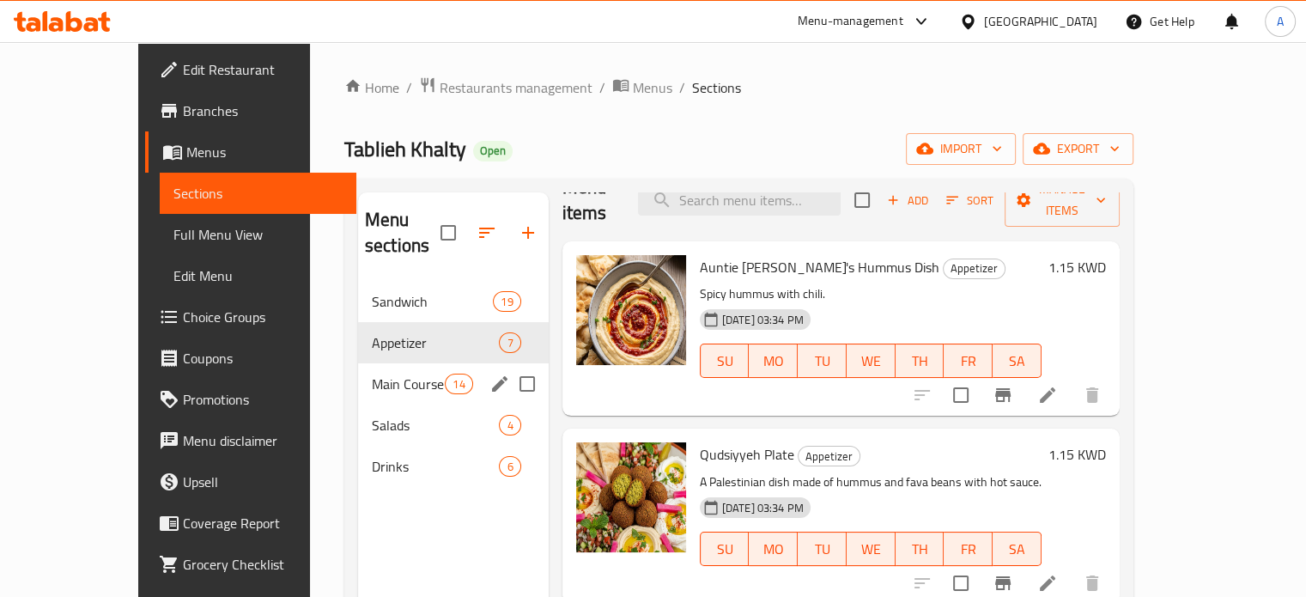
click at [371, 363] on div "Main Course 14" at bounding box center [453, 383] width 191 height 41
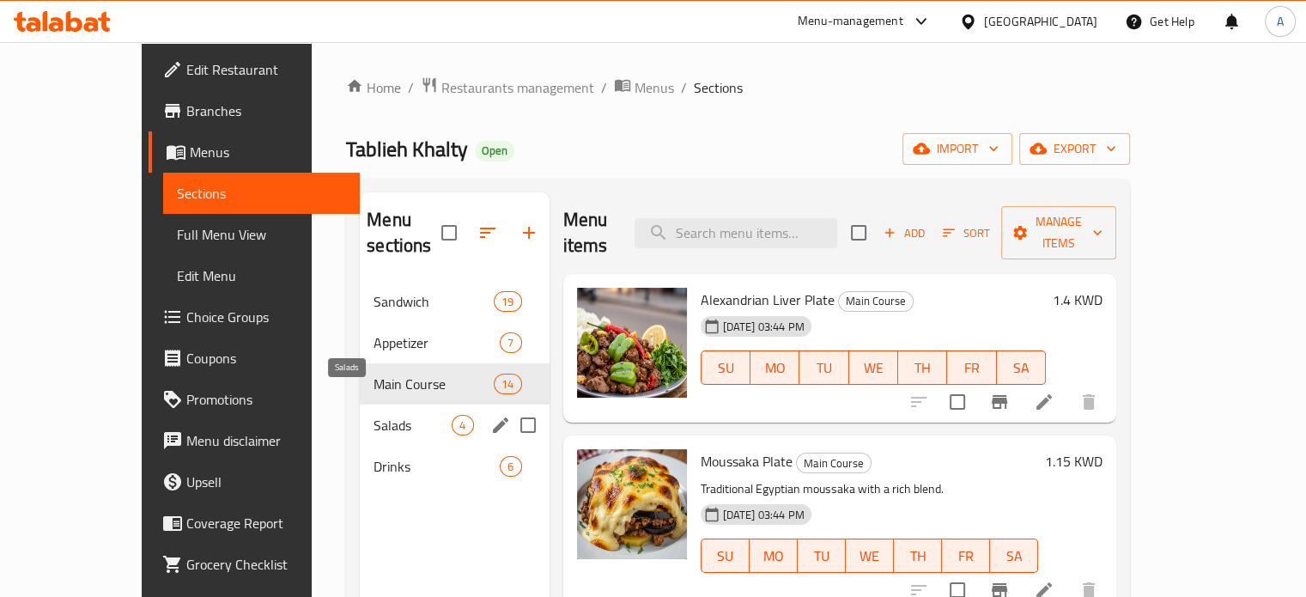
click at [373, 415] on span "Salads" at bounding box center [412, 425] width 78 height 21
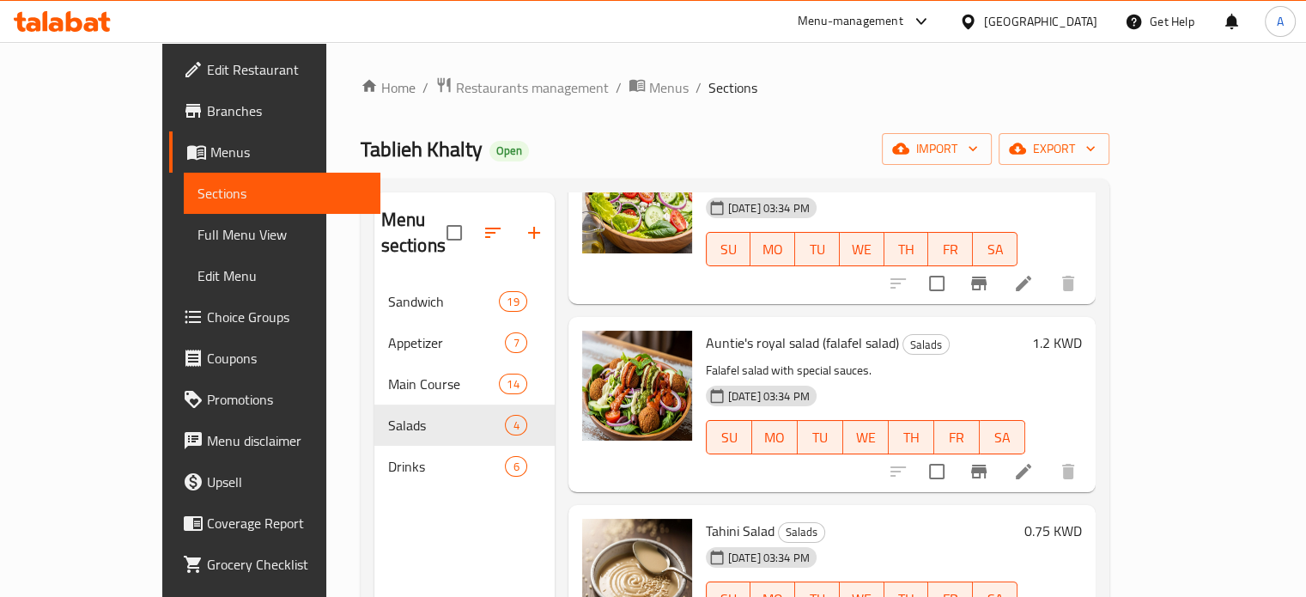
click at [374, 500] on div "Menu sections Sandwich 19 Appetizer 7 Main Course 14 Salads 4 Drinks 6" at bounding box center [464, 490] width 180 height 597
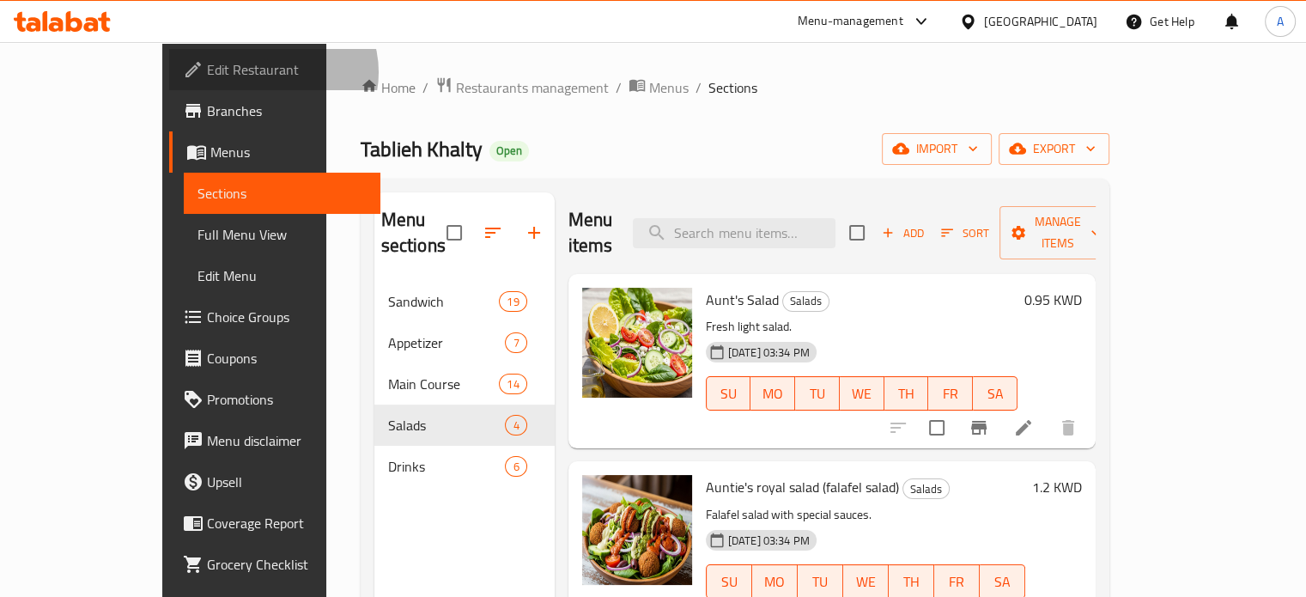
click at [207, 72] on span "Edit Restaurant" at bounding box center [287, 69] width 160 height 21
